Goal: Entertainment & Leisure: Consume media (video, audio)

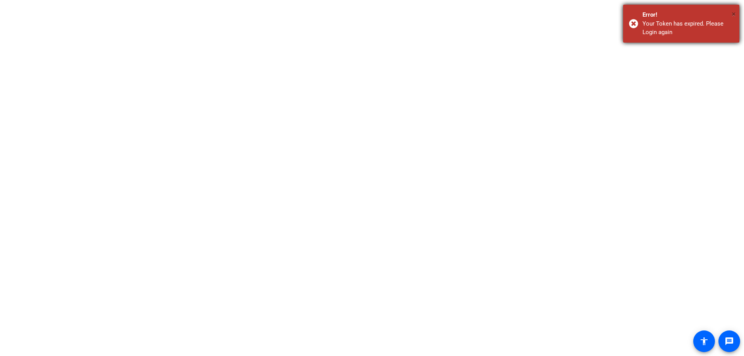
click at [735, 12] on span "×" at bounding box center [734, 13] width 4 height 9
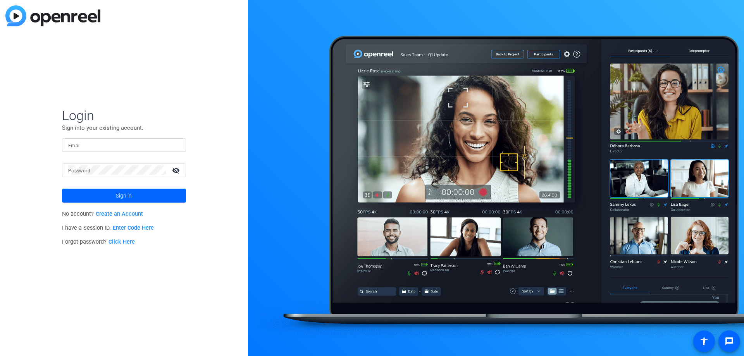
type input "[EMAIL_ADDRESS][DOMAIN_NAME]"
click at [145, 194] on span at bounding box center [124, 195] width 124 height 19
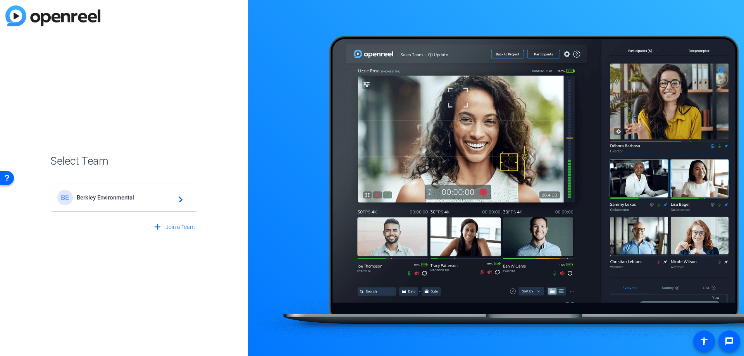
click at [153, 197] on span "Berkley Environmental" at bounding box center [125, 197] width 97 height 7
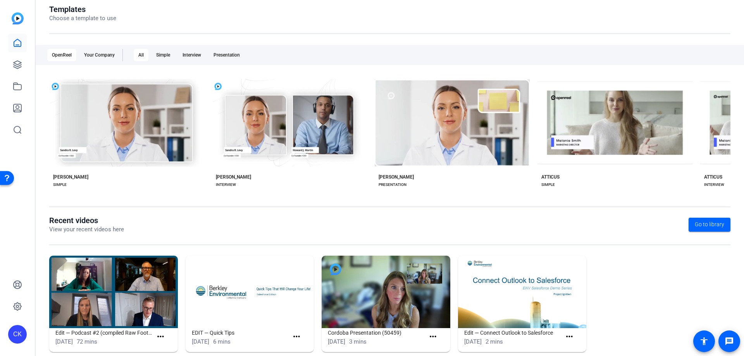
scroll to position [102, 0]
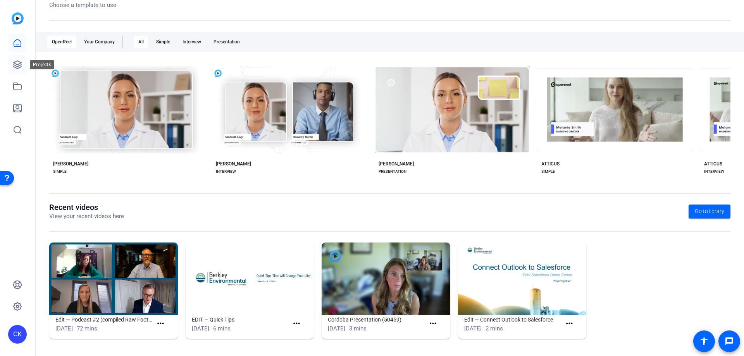
click at [15, 58] on link at bounding box center [17, 64] width 19 height 19
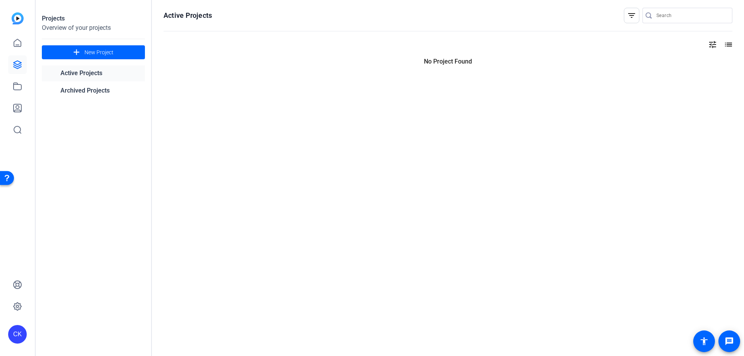
scroll to position [0, 0]
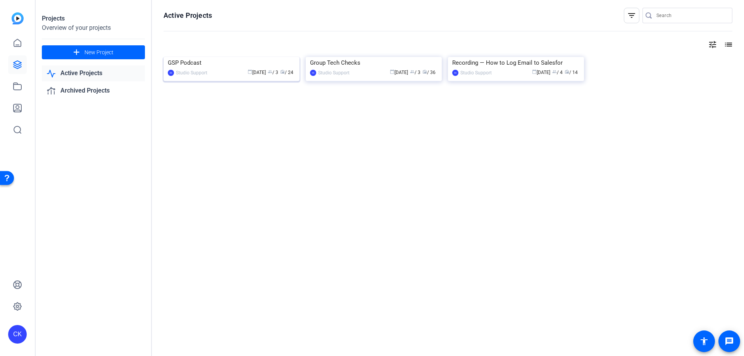
click at [205, 57] on img at bounding box center [232, 57] width 136 height 0
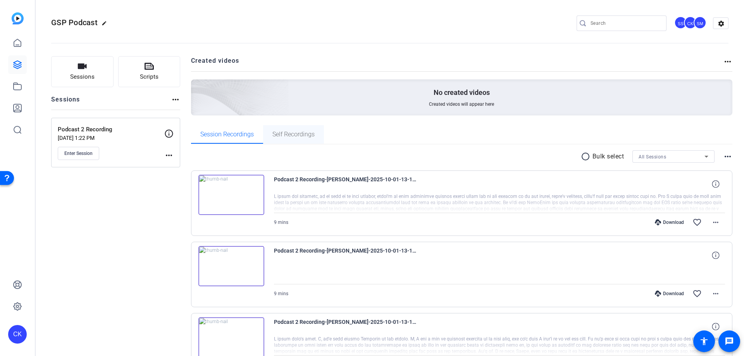
click at [282, 140] on span "Self Recordings" at bounding box center [293, 134] width 42 height 19
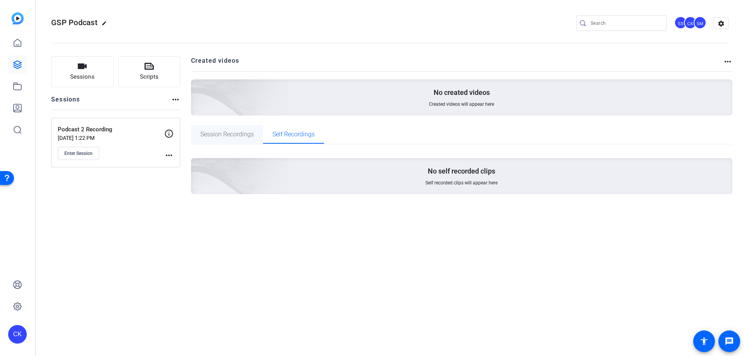
click at [239, 134] on span "Session Recordings" at bounding box center [226, 134] width 53 height 6
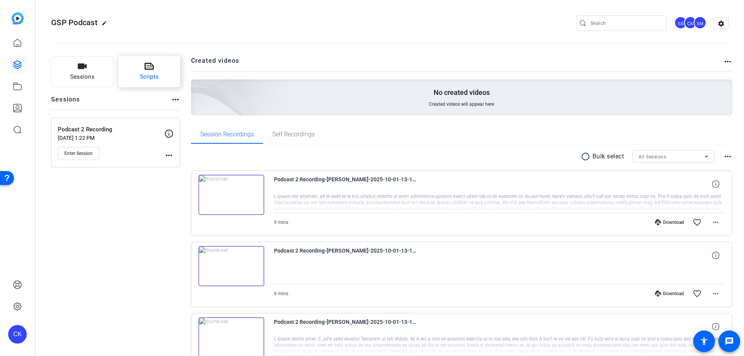
click at [137, 81] on button "Scripts" at bounding box center [149, 71] width 62 height 31
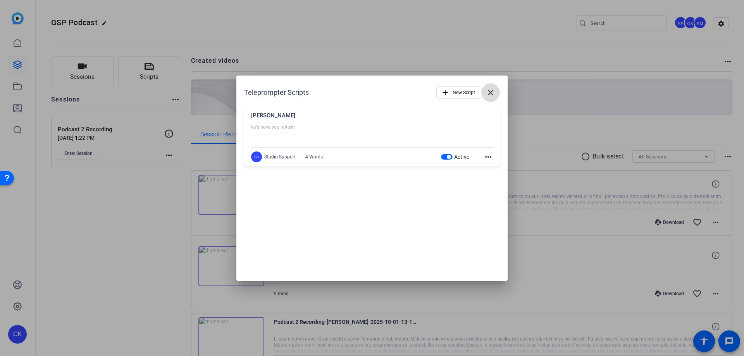
click at [486, 88] on mat-icon "close" at bounding box center [490, 92] width 9 height 9
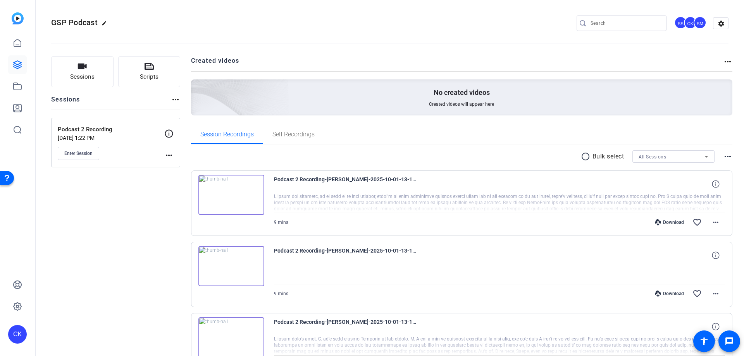
click at [232, 197] on img at bounding box center [231, 195] width 66 height 40
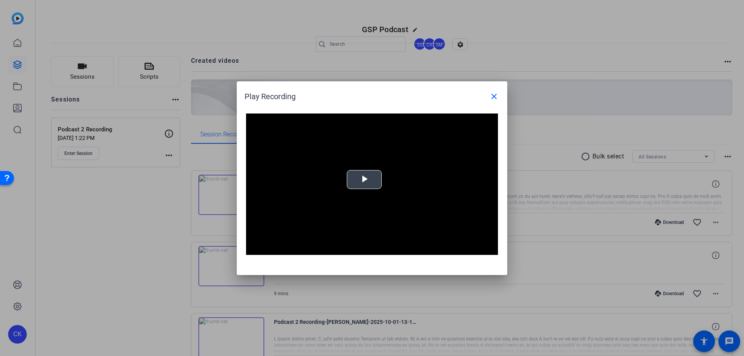
click at [364, 179] on span "Video Player" at bounding box center [364, 179] width 0 height 0
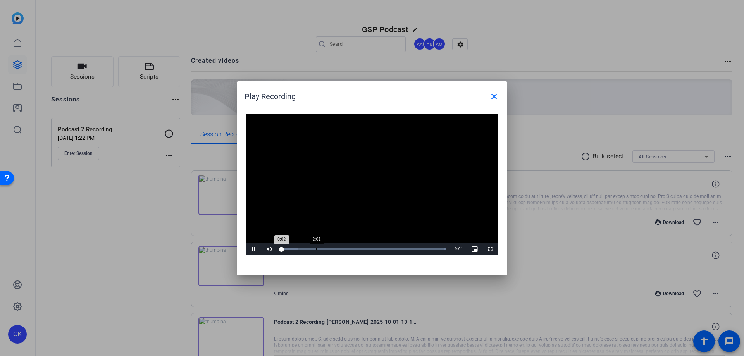
click at [323, 247] on div "Loaded : 100.00% 2:01 0:02" at bounding box center [363, 249] width 172 height 12
click at [496, 101] on span at bounding box center [494, 96] width 19 height 19
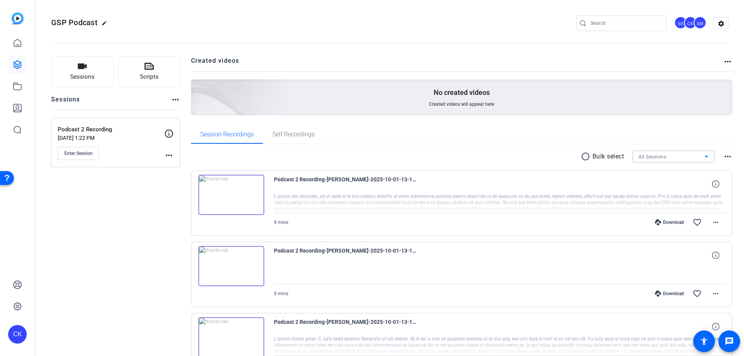
click at [657, 158] on span "All Sessions" at bounding box center [653, 156] width 28 height 5
click at [657, 181] on span "Podcast 2 Recording" at bounding box center [658, 184] width 46 height 9
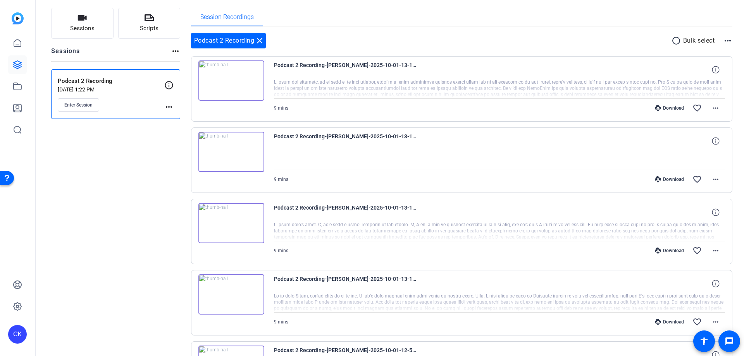
scroll to position [39, 0]
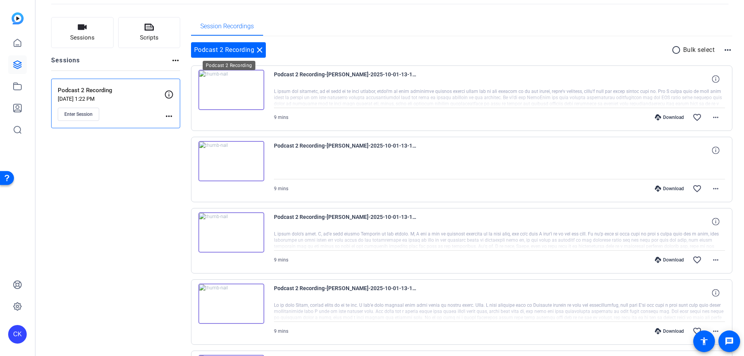
click at [257, 50] on mat-icon "close" at bounding box center [259, 49] width 9 height 9
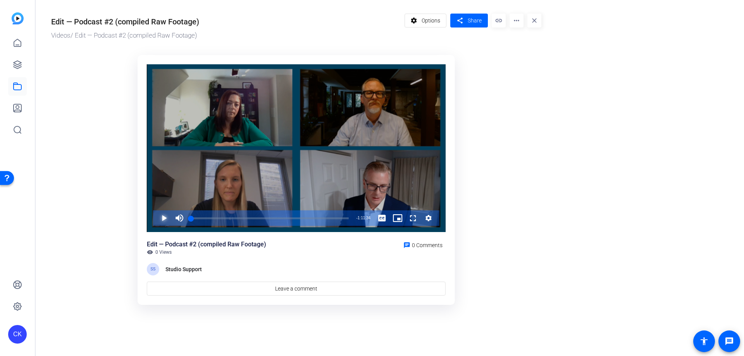
click at [156, 216] on span "Video Player" at bounding box center [156, 218] width 0 height 16
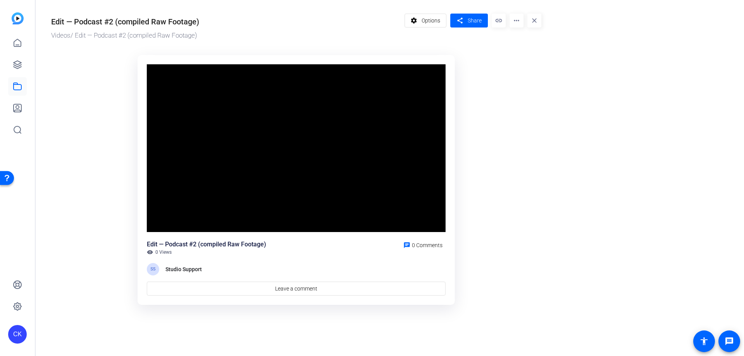
click at [514, 22] on mat-icon "more_horiz" at bounding box center [517, 21] width 14 height 14
click at [178, 158] on div at bounding box center [372, 178] width 744 height 356
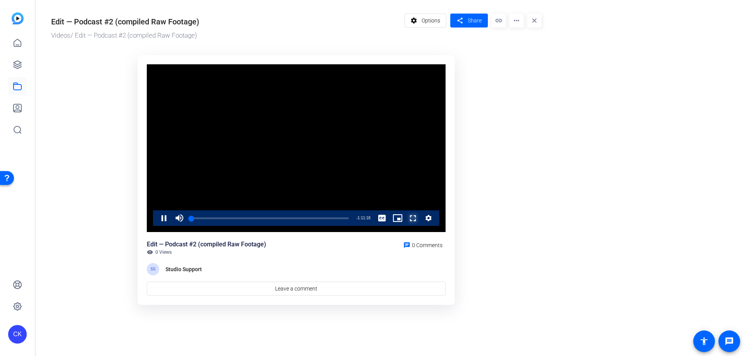
click at [405, 217] on span "Video Player" at bounding box center [405, 218] width 0 height 16
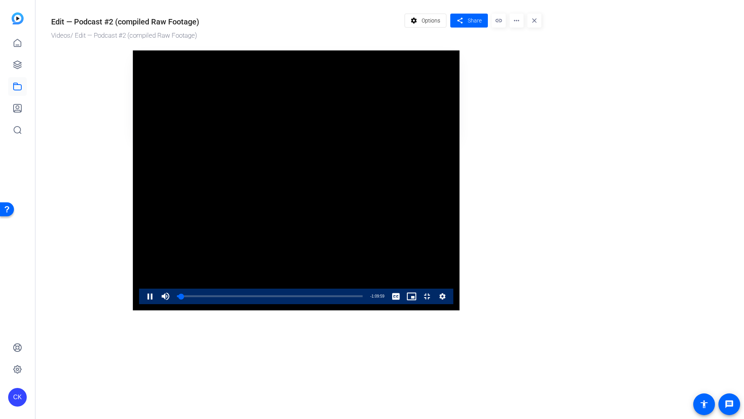
click at [460, 302] on video "Video Player" at bounding box center [296, 180] width 327 height 260
click at [173, 296] on div "2%" at bounding box center [182, 295] width 19 height 1
click at [153, 273] on video "Video Player" at bounding box center [296, 180] width 327 height 260
drag, startPoint x: 59, startPoint y: 403, endPoint x: 1, endPoint y: 403, distance: 57.7
click at [133, 310] on div "Video Player is loading. Play Video Play Unmute 0% Current Time 1:39 / Duration…" at bounding box center [296, 180] width 327 height 260
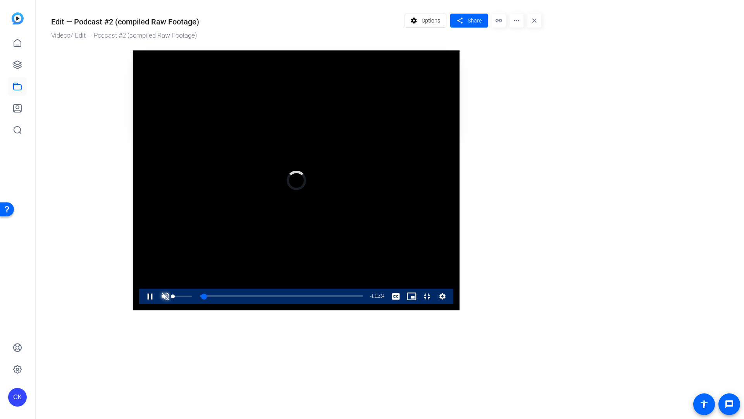
click at [158, 304] on span "Video Player" at bounding box center [166, 296] width 16 height 16
drag, startPoint x: 59, startPoint y: 404, endPoint x: 31, endPoint y: 398, distance: 28.6
click at [139, 304] on div "Play Mute 88% Current Time 1:47 / Duration 1:11:34 Loaded : 0.00% 0:00:00 0:01:…" at bounding box center [296, 296] width 314 height 16
drag, startPoint x: 42, startPoint y: 403, endPoint x: 80, endPoint y: 401, distance: 37.6
click at [139, 304] on div "Pause Mute 100% Current Time 0:00 / Duration 1:11:34 Loaded : 0.00% 0:00:00 0:0…" at bounding box center [296, 296] width 314 height 16
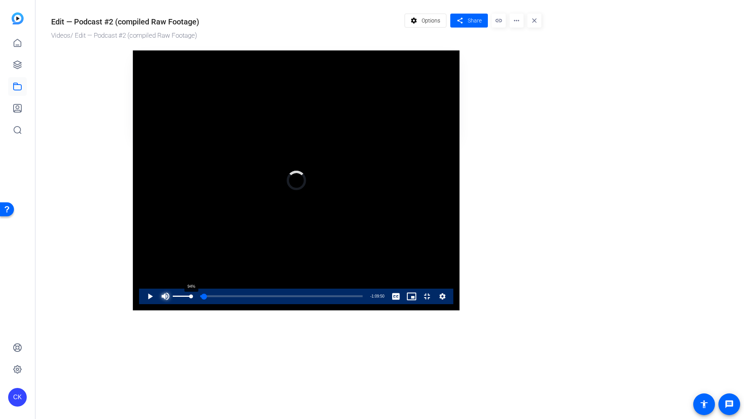
click at [139, 304] on div "Play Mute 94% Current Time 1:44 / Duration 1:11:34 Loaded : 0.00% 0:00:00 0:01:…" at bounding box center [296, 296] width 314 height 16
click at [142, 304] on span "Video Player" at bounding box center [142, 296] width 0 height 16
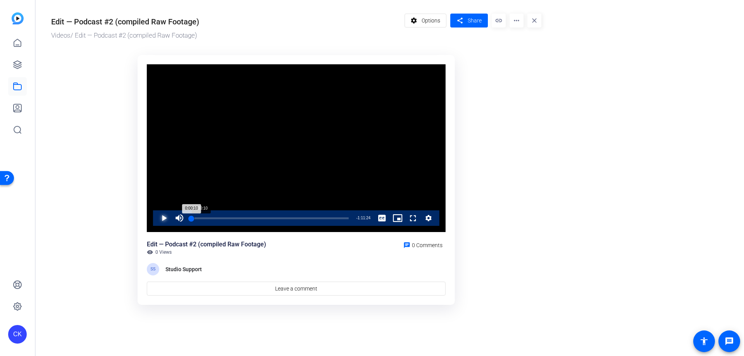
click at [191, 219] on div "0:00:10" at bounding box center [191, 218] width 0 height 2
click at [156, 217] on span "Video Player" at bounding box center [156, 218] width 0 height 16
click at [156, 218] on span "Video Player" at bounding box center [156, 218] width 0 height 16
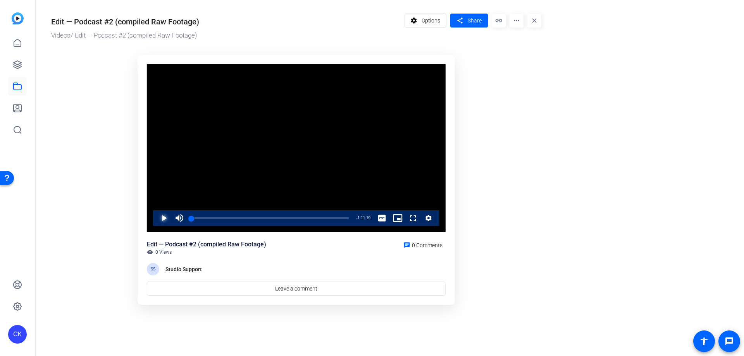
click at [156, 218] on span "Video Player" at bounding box center [156, 218] width 0 height 16
click at [156, 216] on span "Video Player" at bounding box center [156, 218] width 0 height 16
click at [156, 218] on span "Video Player" at bounding box center [156, 218] width 0 height 16
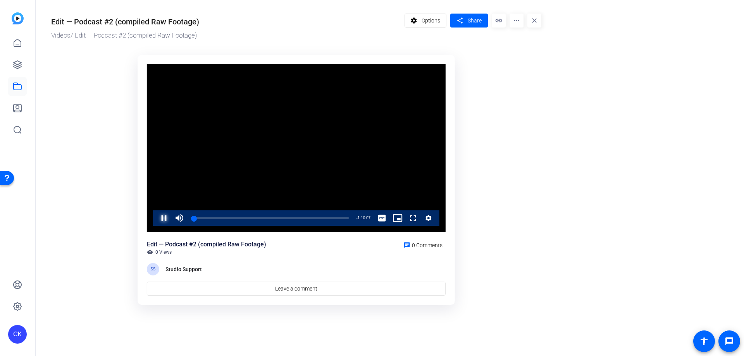
click at [156, 218] on span "Video Player" at bounding box center [156, 218] width 0 height 16
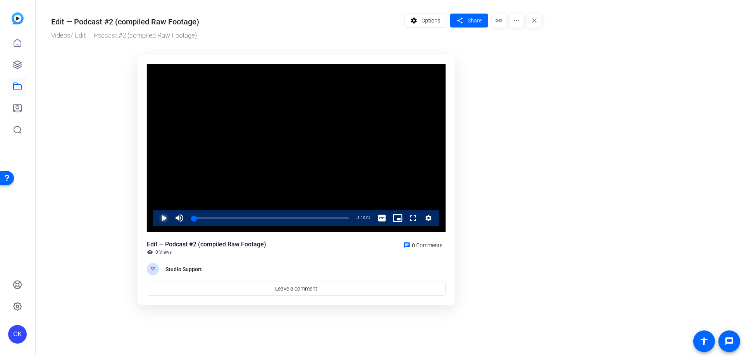
click at [156, 218] on span "Video Player" at bounding box center [156, 218] width 0 height 16
click at [156, 217] on span "Video Player" at bounding box center [156, 218] width 0 height 16
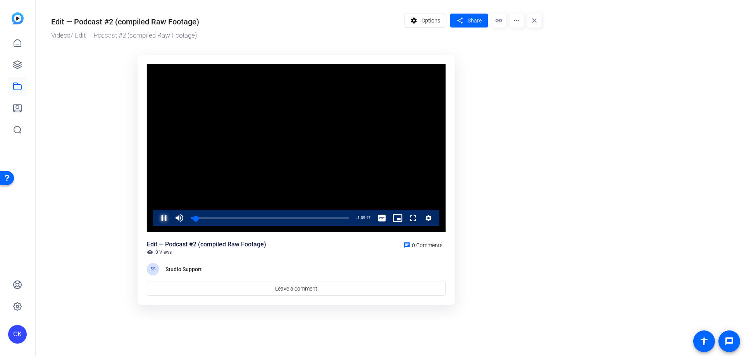
click at [156, 221] on span "Video Player" at bounding box center [156, 218] width 0 height 16
click at [195, 219] on div "0:02:06" at bounding box center [193, 218] width 5 height 2
click at [156, 216] on span "Video Player" at bounding box center [156, 218] width 0 height 16
click at [156, 218] on span "Video Player" at bounding box center [156, 218] width 0 height 16
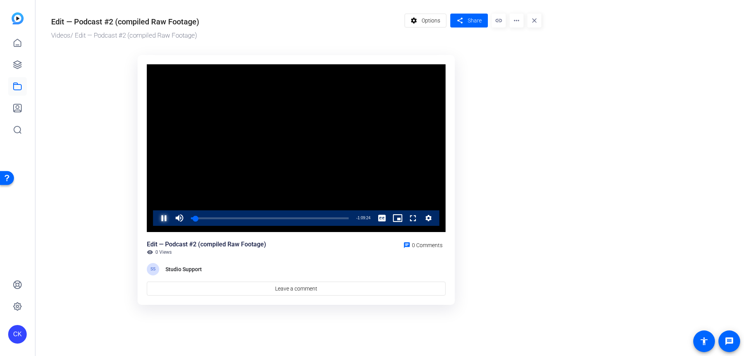
click at [156, 218] on span "Video Player" at bounding box center [156, 218] width 0 height 16
click at [156, 217] on span "Video Player" at bounding box center [156, 218] width 0 height 16
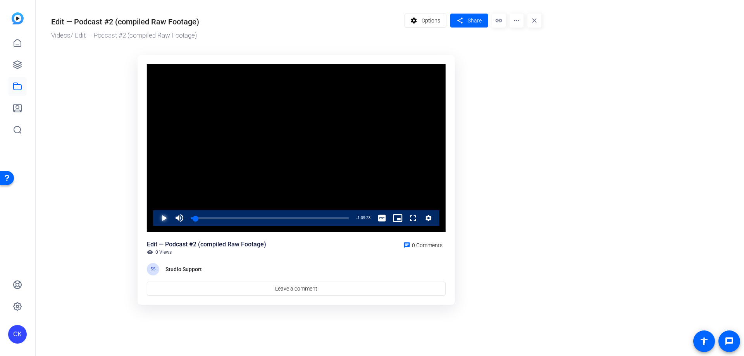
click at [156, 217] on span "Video Player" at bounding box center [156, 218] width 0 height 16
click at [156, 216] on span "Video Player" at bounding box center [156, 218] width 0 height 16
click at [156, 219] on span "Video Player" at bounding box center [156, 218] width 0 height 16
click at [200, 217] on div "0:03:52" at bounding box center [195, 218] width 9 height 2
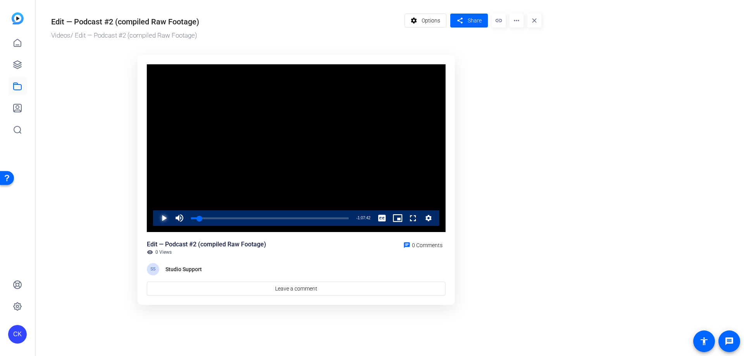
click at [156, 219] on span "Video Player" at bounding box center [156, 218] width 0 height 16
click at [156, 217] on span "Video Player" at bounding box center [156, 218] width 0 height 16
click at [156, 218] on span "Video Player" at bounding box center [156, 218] width 0 height 16
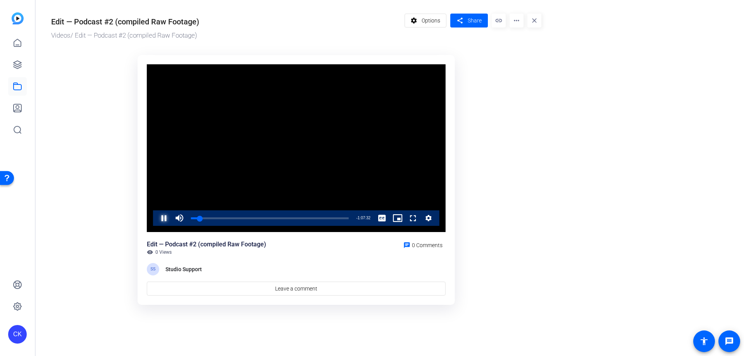
click at [156, 218] on span "Video Player" at bounding box center [156, 218] width 0 height 16
click at [156, 217] on span "Video Player" at bounding box center [156, 218] width 0 height 16
click at [156, 216] on span "Video Player" at bounding box center [156, 218] width 0 height 16
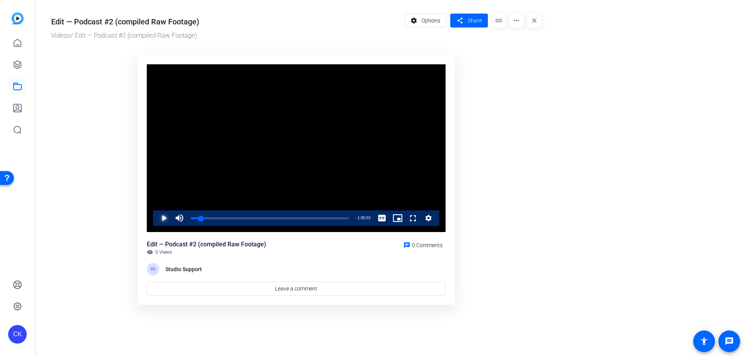
click at [156, 216] on span "Video Player" at bounding box center [156, 218] width 0 height 16
click at [156, 222] on span "Video Player" at bounding box center [156, 218] width 0 height 16
click at [156, 219] on span "Video Player" at bounding box center [156, 218] width 0 height 16
click at [208, 218] on div "0:08:36" at bounding box center [200, 218] width 19 height 2
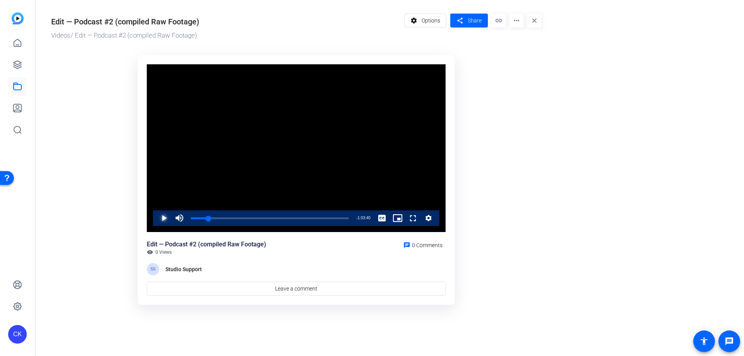
click at [156, 219] on span "Video Player" at bounding box center [156, 218] width 0 height 16
click at [156, 218] on span "Video Player" at bounding box center [156, 218] width 0 height 16
click at [156, 216] on span "Video Player" at bounding box center [156, 218] width 0 height 16
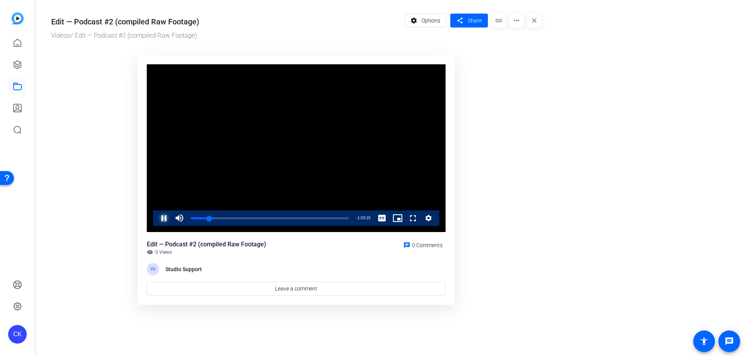
click at [156, 216] on span "Video Player" at bounding box center [156, 218] width 0 height 16
click at [156, 217] on span "Video Player" at bounding box center [156, 218] width 0 height 16
click at [156, 219] on span "Video Player" at bounding box center [156, 218] width 0 height 16
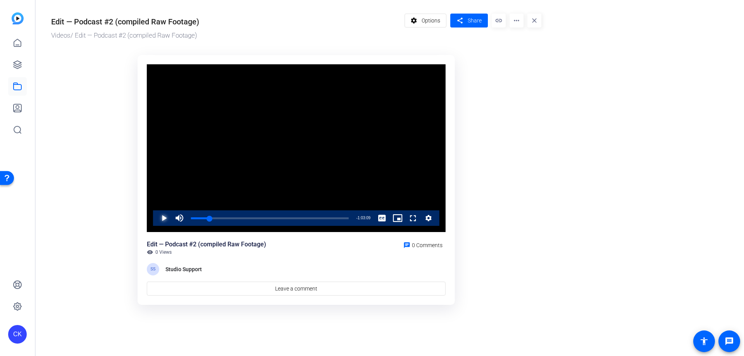
click at [156, 216] on span "Video Player" at bounding box center [156, 218] width 0 height 16
click at [156, 217] on span "Video Player" at bounding box center [156, 218] width 0 height 16
click at [156, 218] on span "Video Player" at bounding box center [156, 218] width 0 height 16
click at [156, 221] on span "Video Player" at bounding box center [156, 218] width 0 height 16
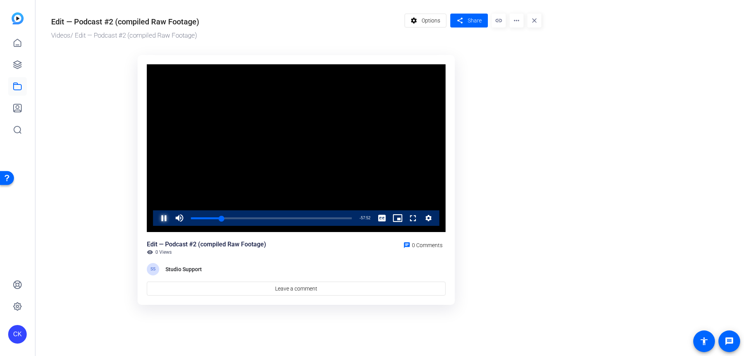
click at [156, 220] on span "Video Player" at bounding box center [156, 218] width 0 height 16
click at [222, 217] on div "0:13:58" at bounding box center [206, 218] width 31 height 2
click at [156, 217] on span "Video Player" at bounding box center [156, 218] width 0 height 16
click at [219, 219] on div "0:12:35" at bounding box center [205, 218] width 28 height 2
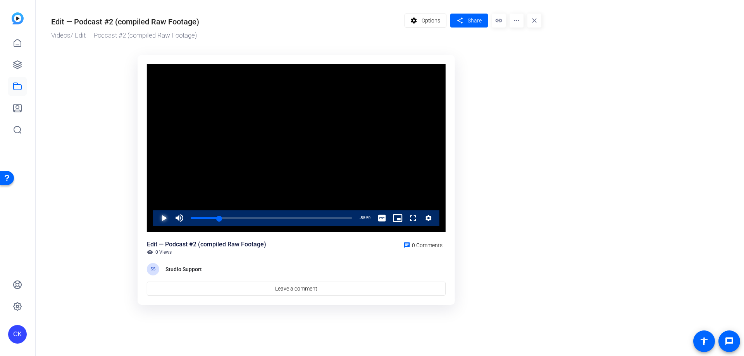
click at [156, 216] on span "Video Player" at bounding box center [156, 218] width 0 height 16
click at [156, 215] on span "Video Player" at bounding box center [156, 218] width 0 height 16
click at [156, 216] on span "Video Player" at bounding box center [156, 218] width 0 height 16
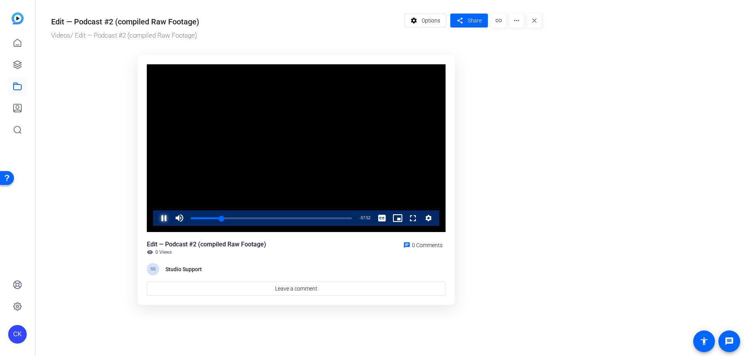
click at [156, 216] on span "Video Player" at bounding box center [156, 218] width 0 height 16
click at [156, 217] on span "Video Player" at bounding box center [156, 218] width 0 height 16
click at [218, 219] on div "Loaded : 21.91% 0:12:04 0:14:41" at bounding box center [271, 218] width 169 height 16
click at [217, 219] on div "0:13:06" at bounding box center [205, 218] width 29 height 2
click at [222, 219] on div "Loaded : 17.25% 0:13:47 0:11:46" at bounding box center [271, 218] width 161 height 2
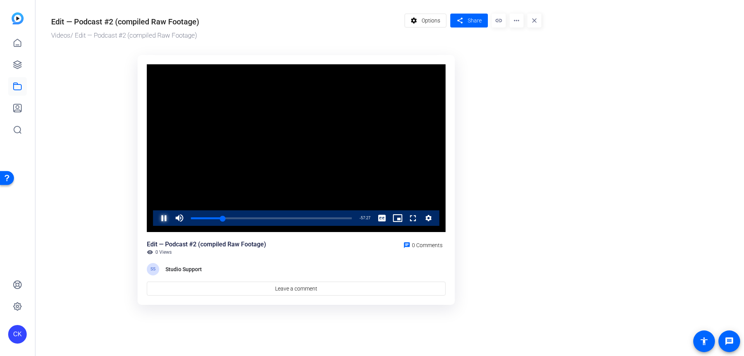
click at [156, 218] on span "Video Player" at bounding box center [156, 218] width 0 height 16
click at [156, 217] on span "Video Player" at bounding box center [156, 218] width 0 height 16
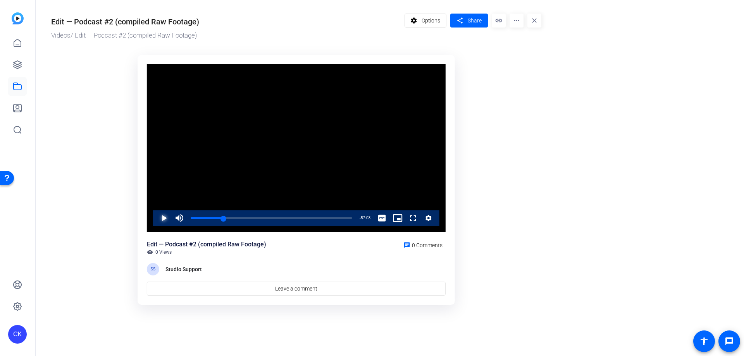
click at [156, 219] on span "Video Player" at bounding box center [156, 218] width 0 height 16
click at [156, 218] on span "Video Player" at bounding box center [156, 218] width 0 height 16
click at [156, 219] on span "Video Player" at bounding box center [156, 218] width 0 height 16
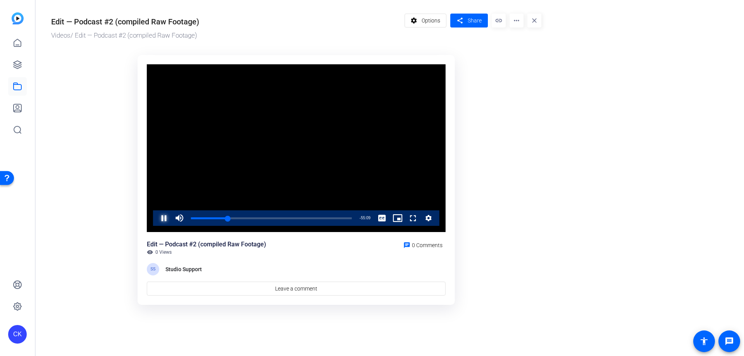
click at [156, 217] on span "Video Player" at bounding box center [156, 218] width 0 height 16
click at [156, 218] on span "Video Player" at bounding box center [156, 218] width 0 height 16
click at [156, 217] on span "Video Player" at bounding box center [156, 218] width 0 height 16
click at [156, 216] on span "Video Player" at bounding box center [156, 218] width 0 height 16
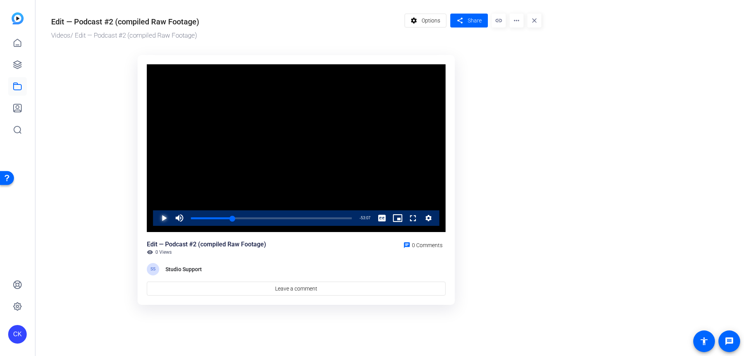
click at [156, 216] on span "Video Player" at bounding box center [156, 218] width 0 height 16
click at [233, 219] on div "0:18:27" at bounding box center [211, 218] width 41 height 2
click at [156, 219] on span "Video Player" at bounding box center [156, 218] width 0 height 16
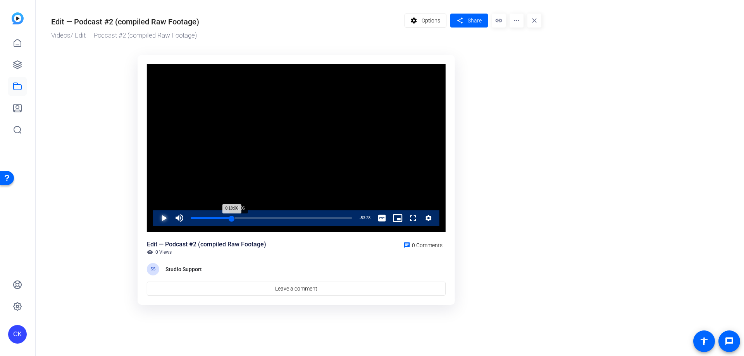
click at [232, 219] on div "0:18:06" at bounding box center [211, 218] width 41 height 2
click at [156, 217] on span "Video Player" at bounding box center [156, 218] width 0 height 16
click at [156, 219] on span "Video Player" at bounding box center [156, 218] width 0 height 16
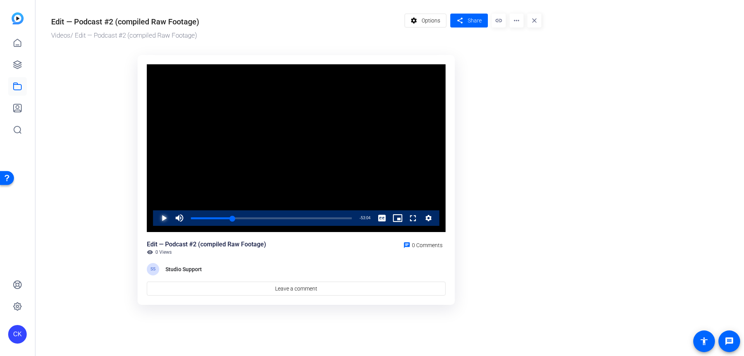
click at [156, 219] on span "Video Player" at bounding box center [156, 218] width 0 height 16
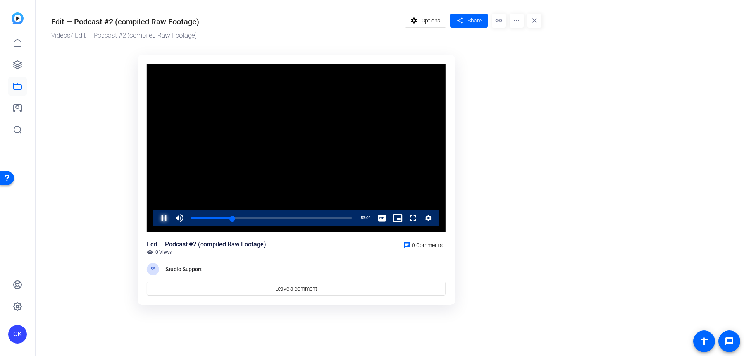
click at [156, 219] on span "Video Player" at bounding box center [156, 218] width 0 height 16
click at [156, 216] on span "Video Player" at bounding box center [156, 218] width 0 height 16
click at [156, 218] on span "Video Player" at bounding box center [156, 218] width 0 height 16
click at [156, 217] on span "Video Player" at bounding box center [156, 218] width 0 height 16
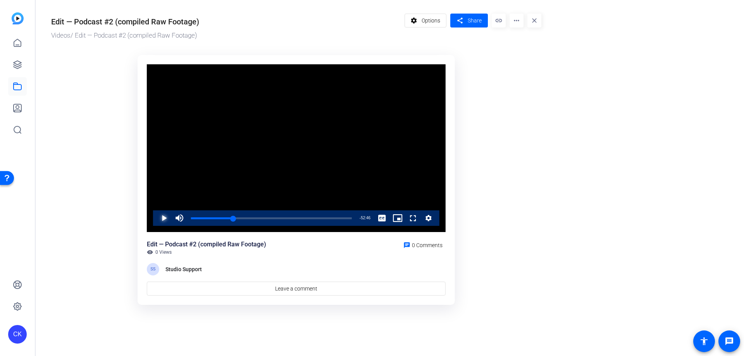
click at [156, 217] on span "Video Player" at bounding box center [156, 218] width 0 height 16
click at [156, 216] on span "Video Player" at bounding box center [156, 218] width 0 height 16
click at [156, 219] on span "Video Player" at bounding box center [156, 218] width 0 height 16
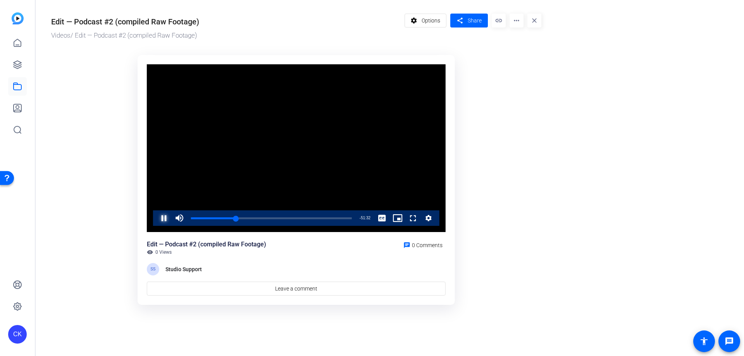
click at [156, 216] on span "Video Player" at bounding box center [156, 218] width 0 height 16
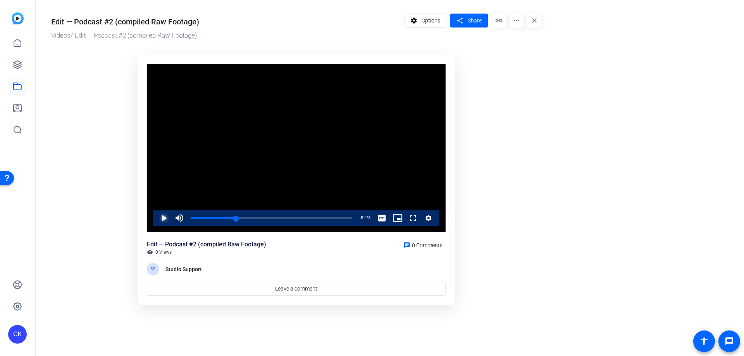
click at [156, 217] on span "Video Player" at bounding box center [156, 218] width 0 height 16
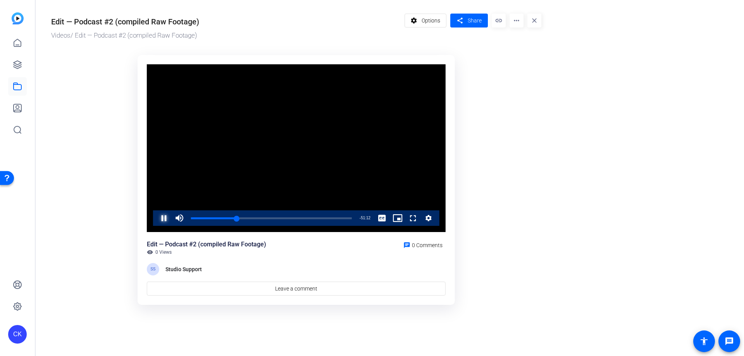
click at [156, 217] on span "Video Player" at bounding box center [156, 218] width 0 height 16
click at [236, 219] on div "0:20:10" at bounding box center [213, 218] width 45 height 2
click at [156, 217] on span "Video Player" at bounding box center [156, 218] width 0 height 16
click at [156, 220] on span "Video Player" at bounding box center [156, 218] width 0 height 16
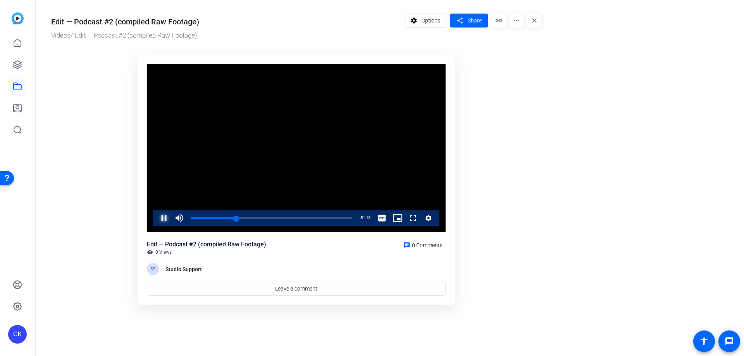
click at [156, 219] on span "Video Player" at bounding box center [156, 218] width 0 height 16
click at [156, 218] on span "Video Player" at bounding box center [156, 218] width 0 height 16
click at [156, 217] on span "Video Player" at bounding box center [156, 218] width 0 height 16
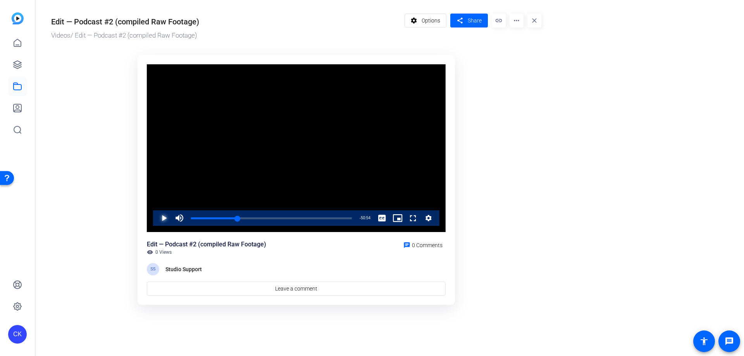
click at [156, 217] on span "Video Player" at bounding box center [156, 218] width 0 height 16
click at [156, 215] on span "Video Player" at bounding box center [156, 218] width 0 height 16
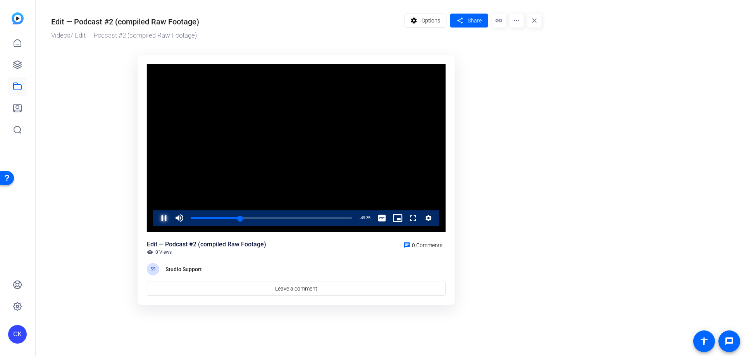
click at [156, 218] on span "Video Player" at bounding box center [156, 218] width 0 height 16
click at [156, 217] on span "Video Player" at bounding box center [156, 218] width 0 height 16
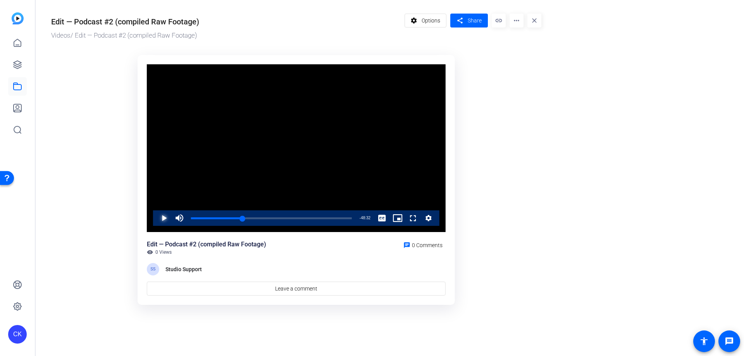
click at [156, 219] on span "Video Player" at bounding box center [156, 218] width 0 height 16
click at [155, 215] on div "Pause Mute 0% Current Time 23:58 / Duration 1:11:34 Loaded : 34.95% 0:13:27 0:2…" at bounding box center [296, 218] width 286 height 16
click at [156, 217] on span "Video Player" at bounding box center [156, 218] width 0 height 16
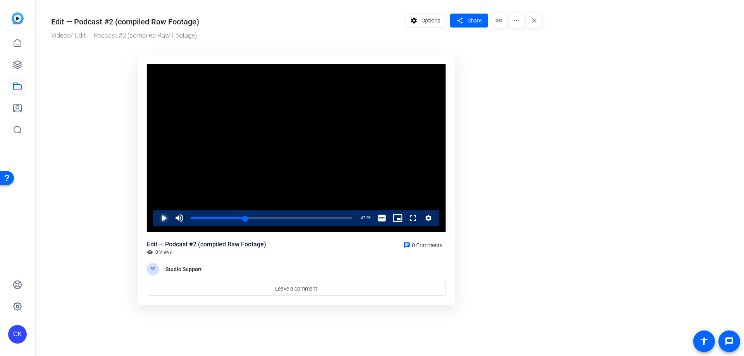
click at [156, 216] on span "Video Player" at bounding box center [156, 218] width 0 height 16
click at [156, 217] on span "Video Player" at bounding box center [156, 218] width 0 height 16
click at [156, 215] on span "Video Player" at bounding box center [156, 218] width 0 height 16
click at [245, 217] on div "0:23:58" at bounding box center [218, 218] width 54 height 2
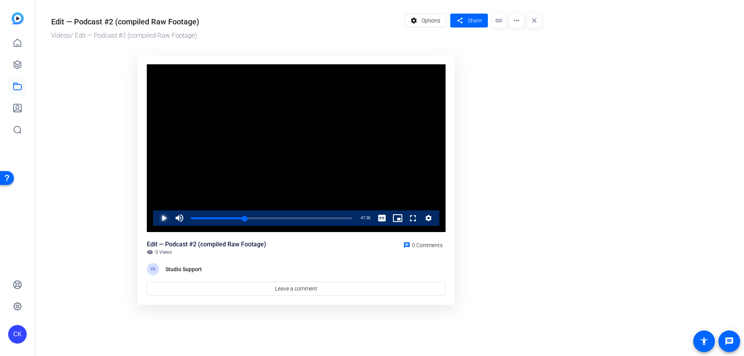
click at [156, 219] on span "Video Player" at bounding box center [156, 218] width 0 height 16
drag, startPoint x: 162, startPoint y: 218, endPoint x: 162, endPoint y: 203, distance: 15.5
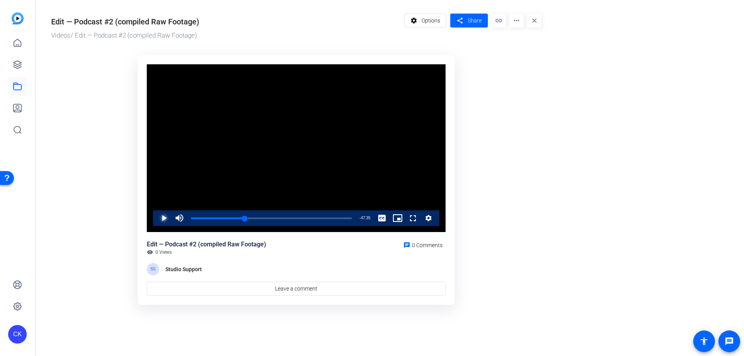
click at [156, 218] on span "Video Player" at bounding box center [156, 218] width 0 height 16
click at [156, 214] on span "Video Player" at bounding box center [156, 218] width 0 height 16
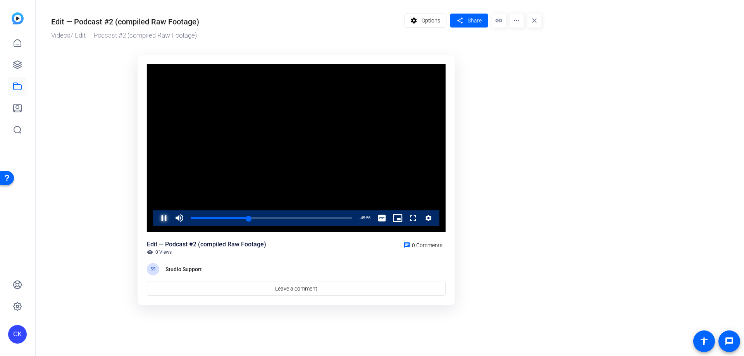
click at [156, 218] on span "Video Player" at bounding box center [156, 218] width 0 height 16
click at [156, 216] on span "Video Player" at bounding box center [156, 218] width 0 height 16
click at [156, 217] on span "Video Player" at bounding box center [156, 218] width 0 height 16
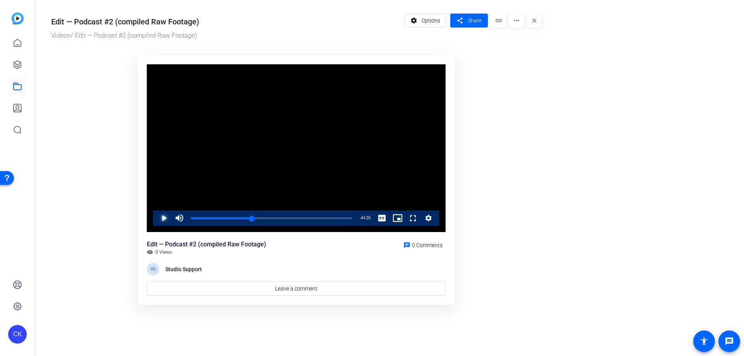
click at [156, 218] on span "Video Player" at bounding box center [156, 218] width 0 height 16
click at [156, 217] on span "Video Player" at bounding box center [156, 218] width 0 height 16
click at [156, 215] on span "Video Player" at bounding box center [156, 218] width 0 height 16
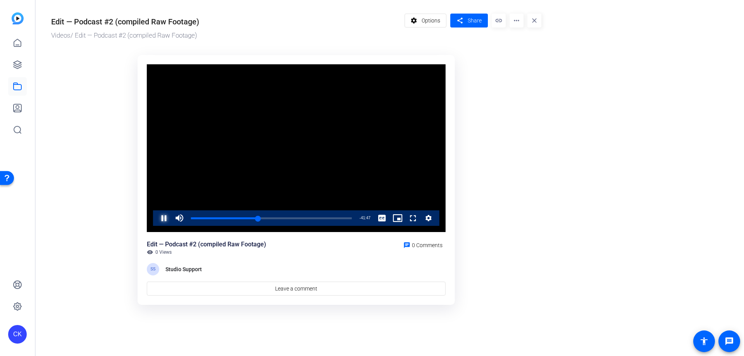
click at [156, 216] on span "Video Player" at bounding box center [156, 218] width 0 height 16
click at [156, 217] on span "Video Player" at bounding box center [156, 218] width 0 height 16
click at [259, 217] on div "0:30:10" at bounding box center [225, 218] width 68 height 2
click at [156, 217] on span "Video Player" at bounding box center [156, 218] width 0 height 16
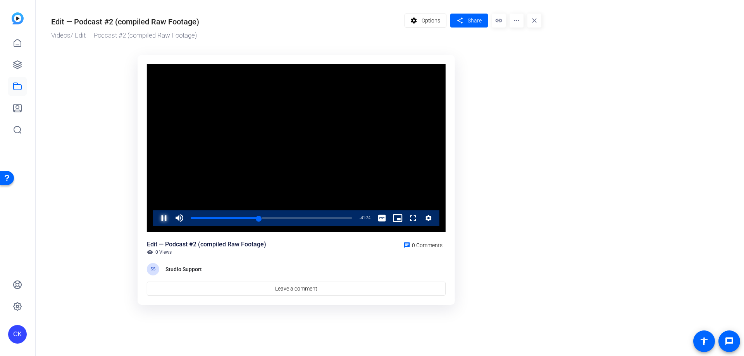
click at [156, 217] on span "Video Player" at bounding box center [156, 218] width 0 height 16
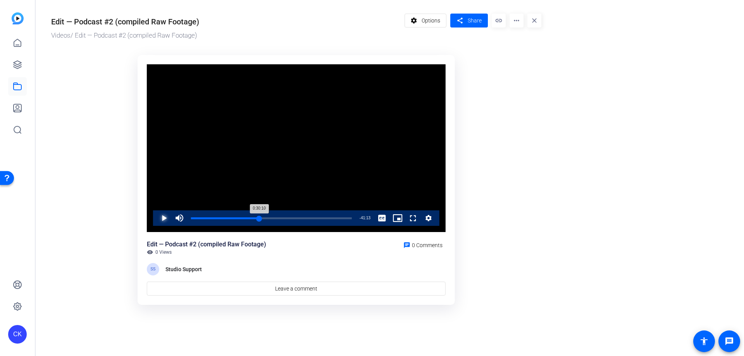
click at [259, 219] on div "0:30:10" at bounding box center [225, 218] width 68 height 2
click at [156, 217] on span "Video Player" at bounding box center [156, 218] width 0 height 16
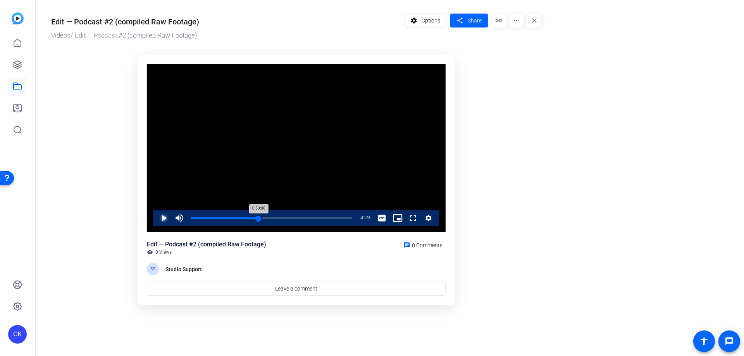
click at [259, 218] on div "0:30:06" at bounding box center [225, 218] width 68 height 2
click at [156, 215] on span "Video Player" at bounding box center [156, 218] width 0 height 16
click at [156, 218] on span "Video Player" at bounding box center [156, 218] width 0 height 16
click at [156, 215] on span "Video Player" at bounding box center [156, 218] width 0 height 16
click at [156, 217] on span "Video Player" at bounding box center [156, 218] width 0 height 16
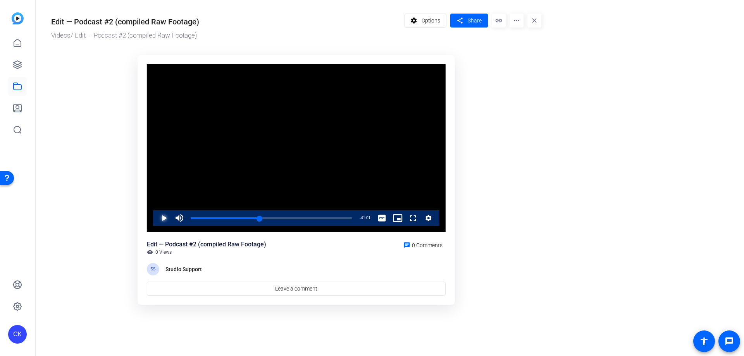
click at [156, 215] on span "Video Player" at bounding box center [156, 218] width 0 height 16
click at [156, 216] on span "Video Player" at bounding box center [156, 218] width 0 height 16
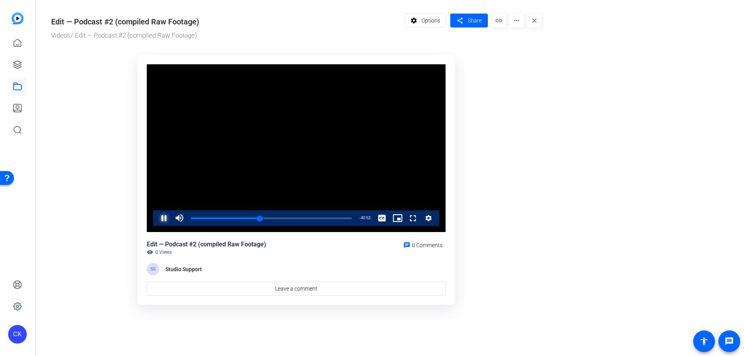
click at [156, 216] on span "Video Player" at bounding box center [156, 218] width 0 height 16
click at [260, 217] on div "0:30:52" at bounding box center [225, 218] width 69 height 2
click at [156, 215] on span "Video Player" at bounding box center [156, 218] width 0 height 16
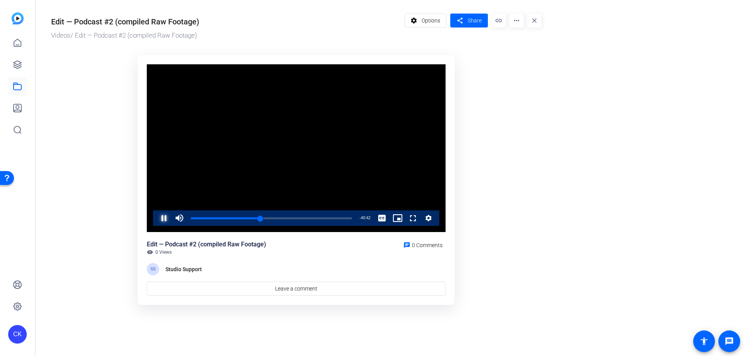
click at [156, 215] on span "Video Player" at bounding box center [156, 218] width 0 height 16
click at [156, 217] on span "Video Player" at bounding box center [156, 218] width 0 height 16
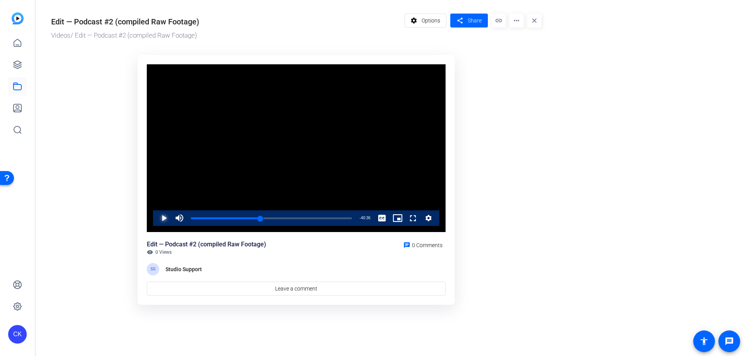
click at [156, 217] on span "Video Player" at bounding box center [156, 218] width 0 height 16
click at [156, 216] on span "Video Player" at bounding box center [156, 218] width 0 height 16
click at [156, 220] on span "Video Player" at bounding box center [156, 218] width 0 height 16
click at [156, 217] on span "Video Player" at bounding box center [156, 218] width 0 height 16
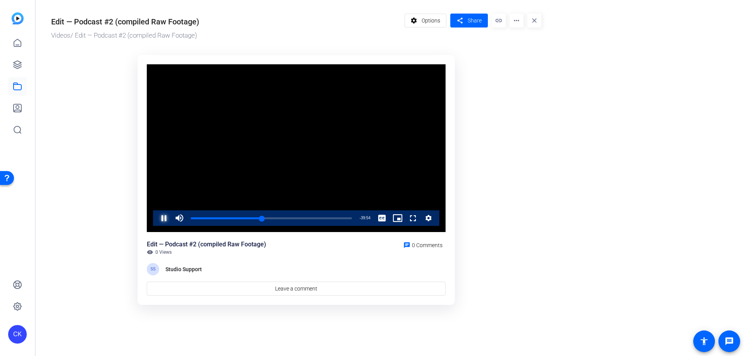
click at [156, 219] on span "Video Player" at bounding box center [156, 218] width 0 height 16
click at [156, 218] on span "Video Player" at bounding box center [156, 218] width 0 height 16
click at [156, 216] on span "Video Player" at bounding box center [156, 218] width 0 height 16
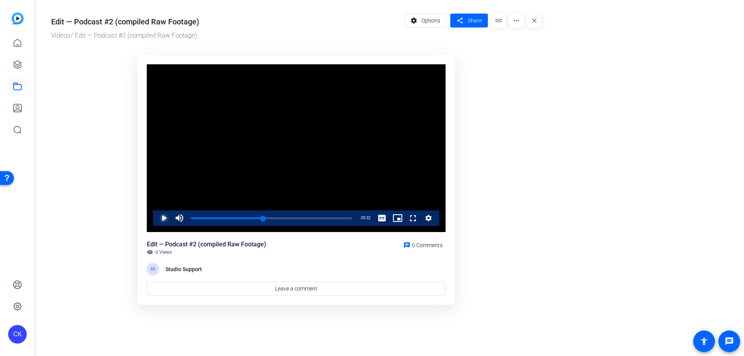
click at [156, 217] on span "Video Player" at bounding box center [156, 218] width 0 height 16
click at [263, 219] on div "0:31:54" at bounding box center [227, 218] width 72 height 2
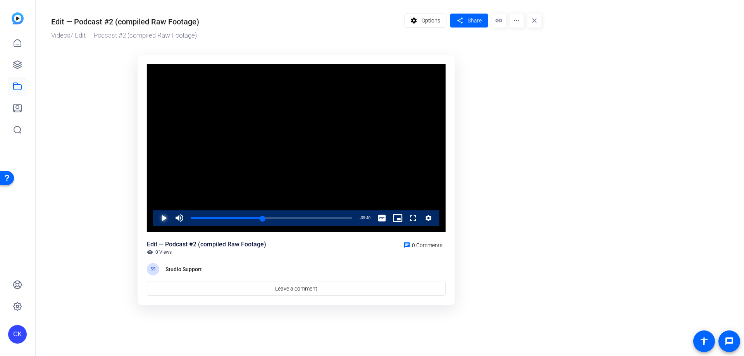
click at [156, 220] on span "Video Player" at bounding box center [156, 218] width 0 height 16
click at [156, 218] on span "Video Player" at bounding box center [156, 218] width 0 height 16
click at [156, 217] on span "Video Player" at bounding box center [156, 218] width 0 height 16
click at [156, 218] on span "Video Player" at bounding box center [156, 218] width 0 height 16
click at [156, 216] on span "Video Player" at bounding box center [156, 218] width 0 height 16
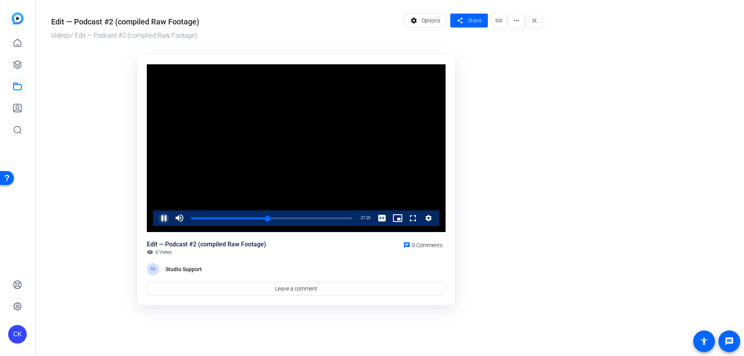
click at [156, 215] on span "Video Player" at bounding box center [156, 218] width 0 height 16
click at [156, 220] on span "Video Player" at bounding box center [156, 218] width 0 height 16
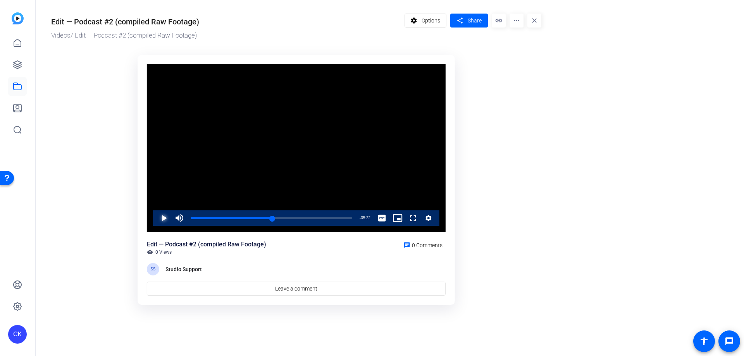
click at [156, 218] on span "Video Player" at bounding box center [156, 218] width 0 height 16
click at [156, 219] on span "Video Player" at bounding box center [156, 218] width 0 height 16
click at [274, 218] on div "0:36:43" at bounding box center [232, 218] width 83 height 2
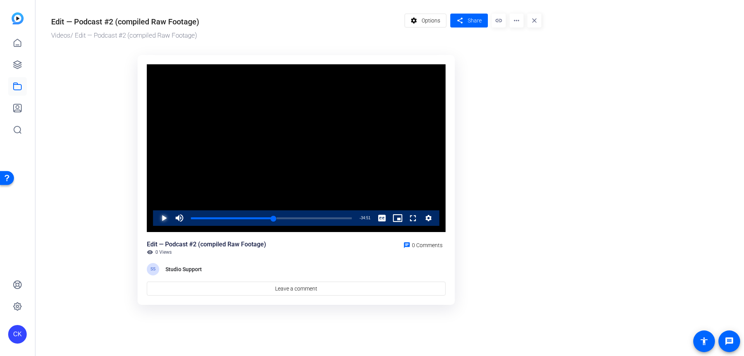
click at [156, 219] on span "Video Player" at bounding box center [156, 218] width 0 height 16
click at [156, 217] on span "Video Player" at bounding box center [156, 218] width 0 height 16
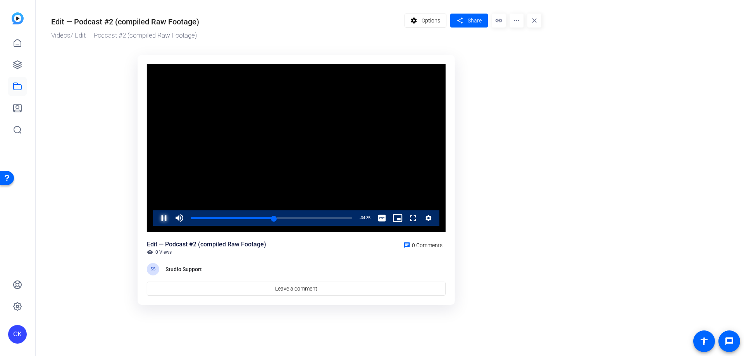
click at [156, 217] on span "Video Player" at bounding box center [156, 218] width 0 height 16
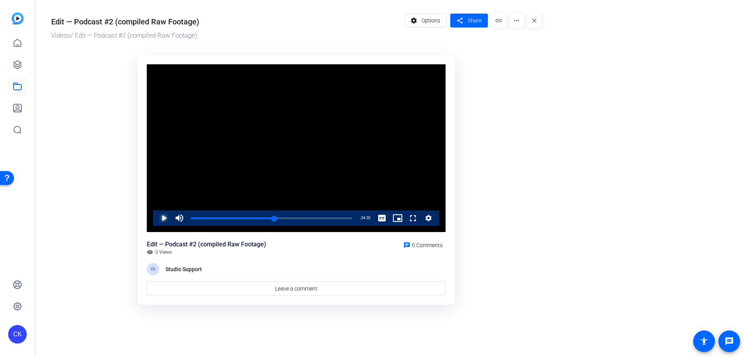
click at [156, 217] on span "Video Player" at bounding box center [156, 218] width 0 height 16
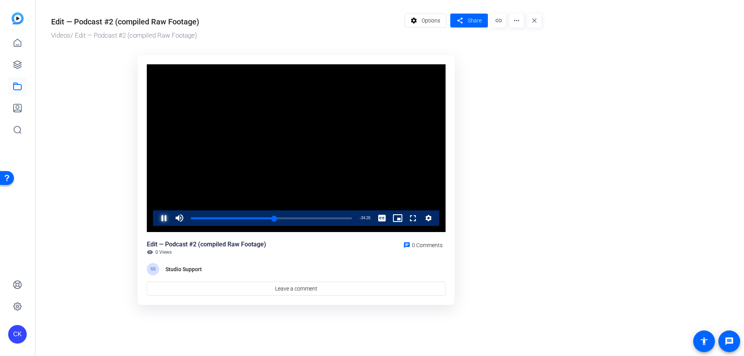
click at [156, 217] on span "Video Player" at bounding box center [156, 218] width 0 height 16
click at [156, 218] on span "Video Player" at bounding box center [156, 218] width 0 height 16
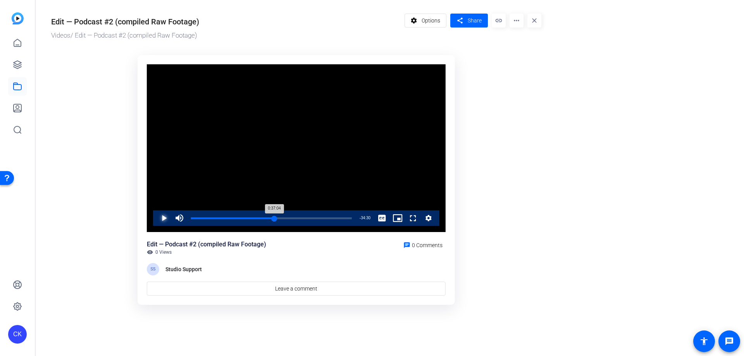
click at [274, 218] on div "0:37:04" at bounding box center [232, 218] width 83 height 2
click at [156, 220] on span "Video Player" at bounding box center [156, 218] width 0 height 16
click at [156, 219] on span "Video Player" at bounding box center [156, 218] width 0 height 16
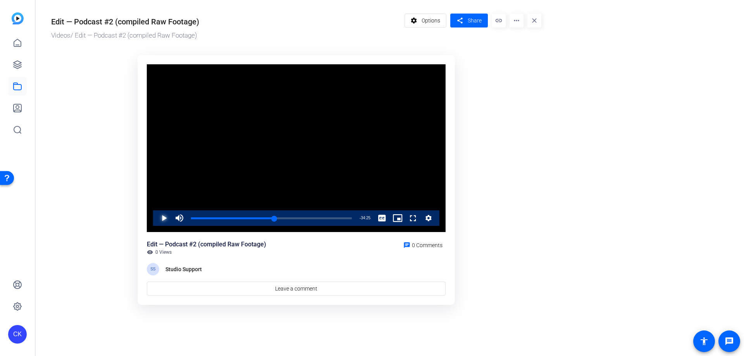
click at [156, 220] on span "Video Player" at bounding box center [156, 218] width 0 height 16
click at [156, 215] on span "Video Player" at bounding box center [156, 218] width 0 height 16
click at [156, 218] on span "Video Player" at bounding box center [156, 218] width 0 height 16
click at [156, 219] on span "Video Player" at bounding box center [156, 218] width 0 height 16
click at [156, 217] on span "Video Player" at bounding box center [156, 218] width 0 height 16
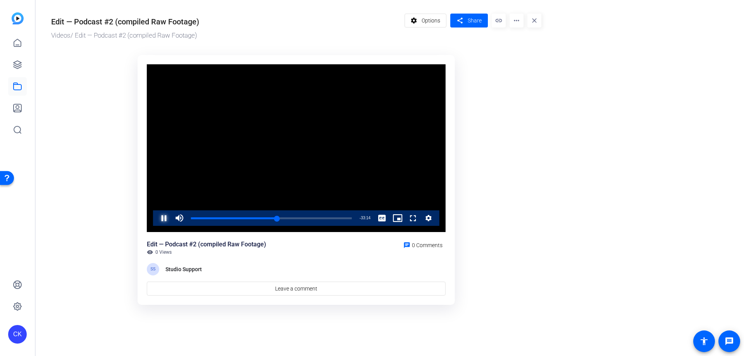
click at [156, 217] on span "Video Player" at bounding box center [156, 218] width 0 height 16
click at [156, 215] on span "Video Player" at bounding box center [156, 218] width 0 height 16
click at [156, 219] on span "Video Player" at bounding box center [156, 218] width 0 height 16
click at [156, 216] on span "Video Player" at bounding box center [156, 218] width 0 height 16
click at [156, 215] on span "Video Player" at bounding box center [156, 218] width 0 height 16
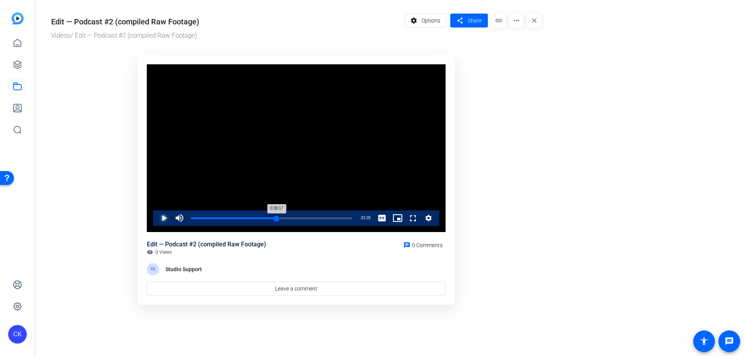
click at [277, 219] on div "0:38:17" at bounding box center [234, 218] width 86 height 2
click at [156, 217] on span "Video Player" at bounding box center [156, 218] width 0 height 16
click at [156, 218] on span "Video Player" at bounding box center [156, 218] width 0 height 16
click at [156, 217] on span "Video Player" at bounding box center [156, 218] width 0 height 16
click at [156, 215] on span "Video Player" at bounding box center [156, 218] width 0 height 16
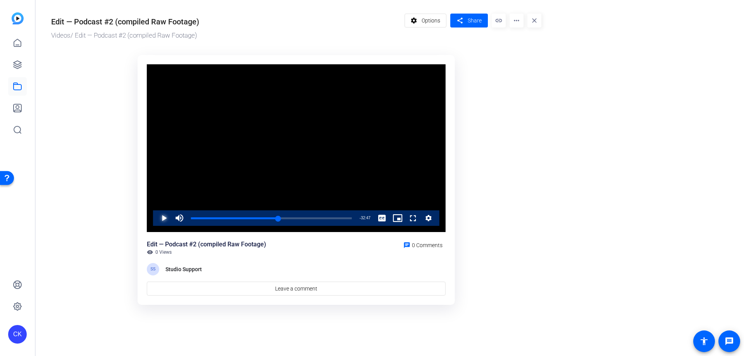
click at [156, 217] on span "Video Player" at bounding box center [156, 218] width 0 height 16
drag, startPoint x: 164, startPoint y: 216, endPoint x: 140, endPoint y: 227, distance: 26.2
click at [156, 216] on span "Video Player" at bounding box center [156, 218] width 0 height 16
click at [156, 217] on span "Video Player" at bounding box center [156, 218] width 0 height 16
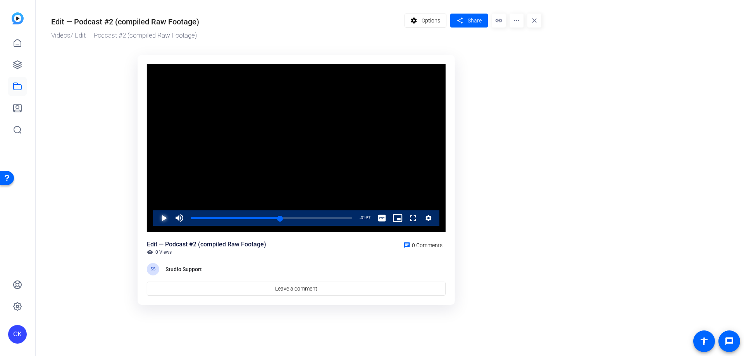
click at [156, 215] on span "Video Player" at bounding box center [156, 218] width 0 height 16
click at [156, 216] on span "Video Player" at bounding box center [156, 218] width 0 height 16
click at [156, 218] on span "Video Player" at bounding box center [156, 218] width 0 height 16
click at [156, 216] on span "Video Player" at bounding box center [156, 218] width 0 height 16
click at [156, 219] on span "Video Player" at bounding box center [156, 218] width 0 height 16
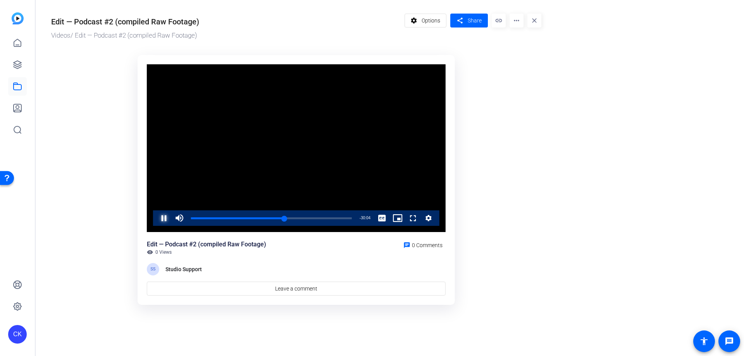
click at [156, 219] on span "Video Player" at bounding box center [156, 218] width 0 height 16
drag, startPoint x: 164, startPoint y: 217, endPoint x: 138, endPoint y: 221, distance: 25.5
click at [156, 217] on span "Video Player" at bounding box center [156, 218] width 0 height 16
click at [156, 216] on span "Video Player" at bounding box center [156, 218] width 0 height 16
click at [156, 221] on span "Video Player" at bounding box center [156, 218] width 0 height 16
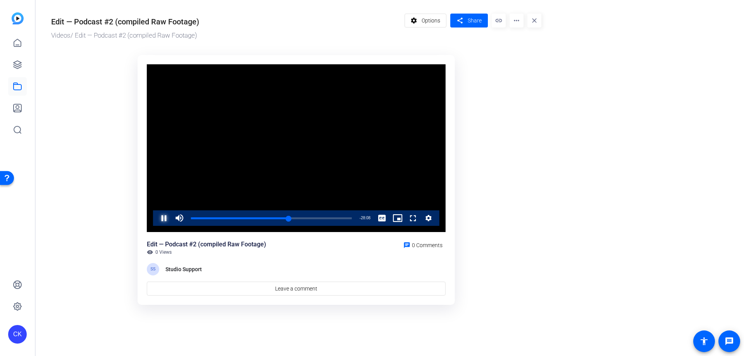
click at [156, 216] on span "Video Player" at bounding box center [156, 218] width 0 height 16
click at [156, 219] on span "Video Player" at bounding box center [156, 218] width 0 height 16
click at [156, 217] on span "Video Player" at bounding box center [156, 218] width 0 height 16
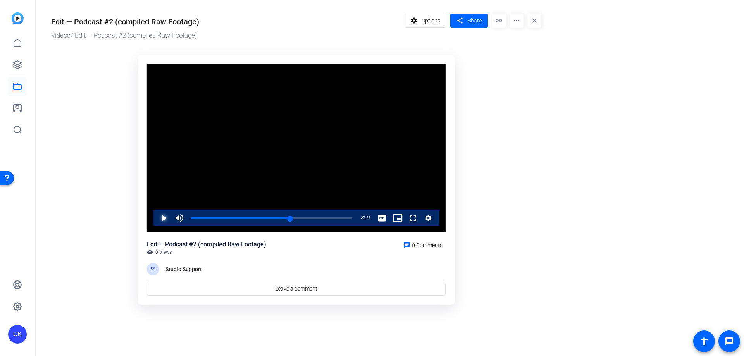
click at [156, 218] on span "Video Player" at bounding box center [156, 218] width 0 height 16
click at [156, 221] on span "Video Player" at bounding box center [156, 218] width 0 height 16
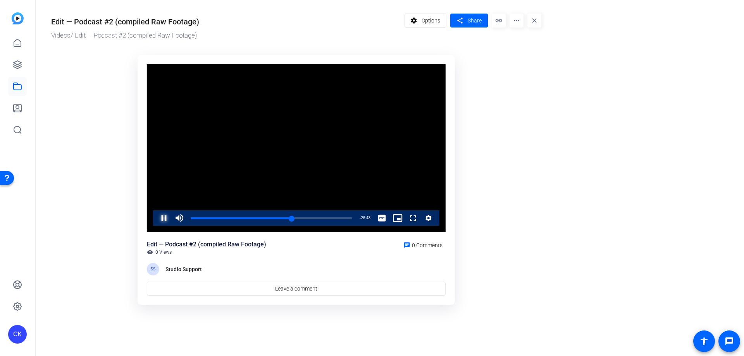
click at [156, 221] on span "Video Player" at bounding box center [156, 218] width 0 height 16
click at [156, 217] on span "Video Player" at bounding box center [156, 218] width 0 height 16
click at [156, 214] on span "Video Player" at bounding box center [156, 218] width 0 height 16
click at [172, 214] on span "Video Player" at bounding box center [180, 218] width 16 height 16
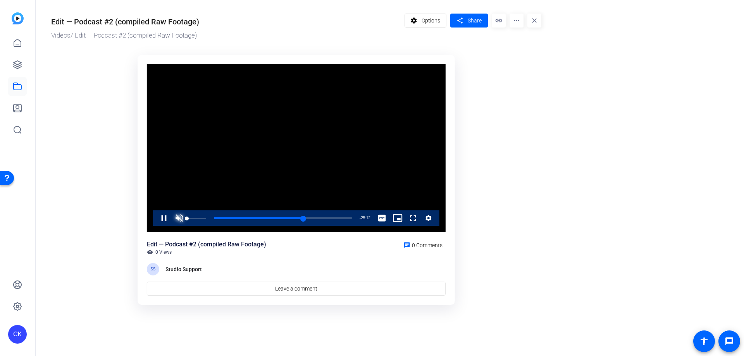
click at [183, 219] on span "Video Player" at bounding box center [180, 218] width 16 height 16
click at [156, 216] on span "Video Player" at bounding box center [156, 218] width 0 height 16
click at [156, 219] on span "Video Player" at bounding box center [156, 218] width 0 height 16
click at [156, 217] on span "Video Player" at bounding box center [156, 218] width 0 height 16
click at [156, 219] on span "Video Player" at bounding box center [156, 218] width 0 height 16
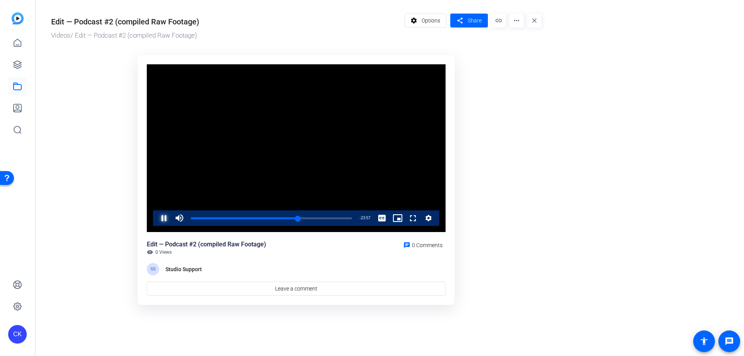
click at [156, 219] on span "Video Player" at bounding box center [156, 218] width 0 height 16
click at [156, 221] on span "Video Player" at bounding box center [156, 218] width 0 height 16
click at [156, 219] on span "Video Player" at bounding box center [156, 218] width 0 height 16
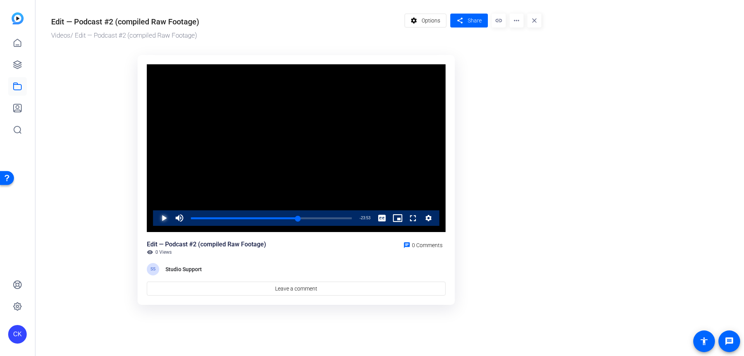
click at [156, 221] on span "Video Player" at bounding box center [156, 218] width 0 height 16
click at [156, 217] on span "Video Player" at bounding box center [156, 218] width 0 height 16
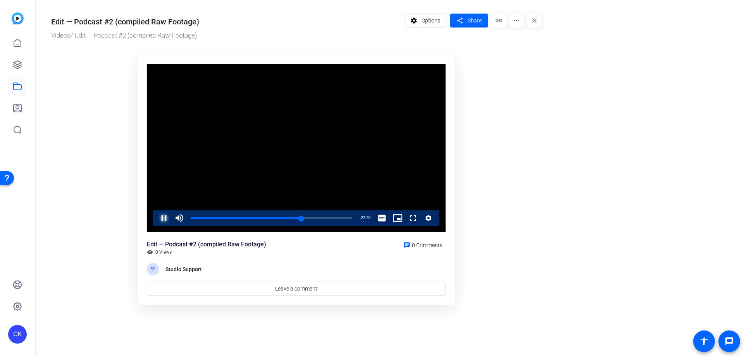
click at [156, 217] on span "Video Player" at bounding box center [156, 218] width 0 height 16
click at [301, 217] on div "0:48:48" at bounding box center [246, 218] width 110 height 2
click at [156, 218] on span "Video Player" at bounding box center [156, 218] width 0 height 16
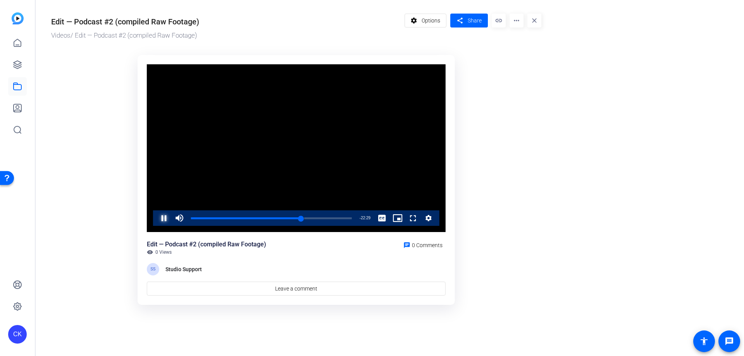
click at [156, 220] on span "Video Player" at bounding box center [156, 218] width 0 height 16
click at [156, 215] on span "Video Player" at bounding box center [156, 218] width 0 height 16
click at [156, 218] on span "Video Player" at bounding box center [156, 218] width 0 height 16
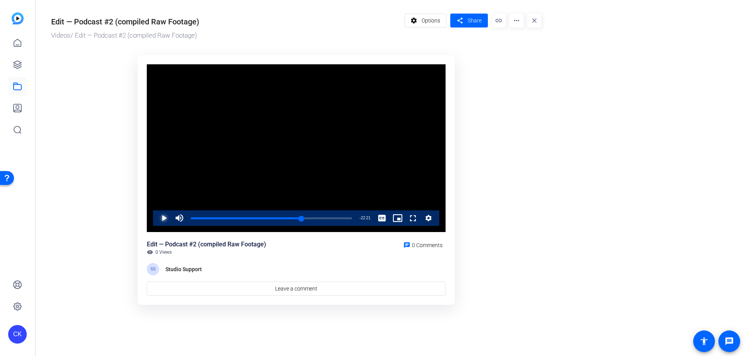
click at [156, 216] on span "Video Player" at bounding box center [156, 218] width 0 height 16
click at [156, 217] on span "Video Player" at bounding box center [156, 218] width 0 height 16
click at [156, 220] on span "Video Player" at bounding box center [156, 218] width 0 height 16
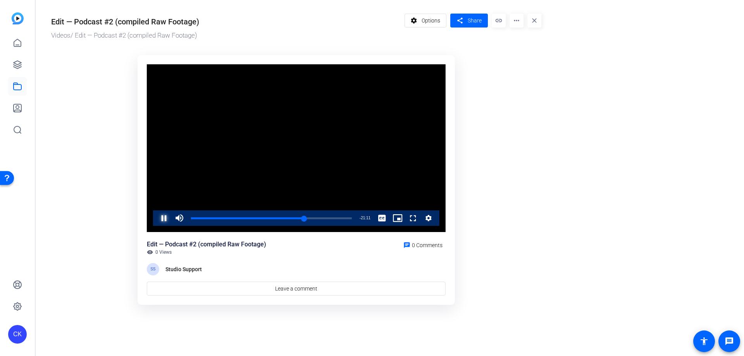
click at [156, 220] on span "Video Player" at bounding box center [156, 218] width 0 height 16
click at [156, 217] on span "Video Player" at bounding box center [156, 218] width 0 height 16
click at [156, 219] on span "Video Player" at bounding box center [156, 218] width 0 height 16
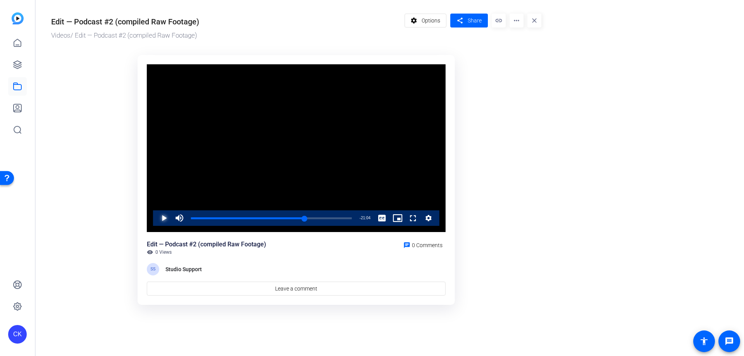
click at [156, 219] on span "Video Player" at bounding box center [156, 218] width 0 height 16
click at [156, 217] on span "Video Player" at bounding box center [156, 218] width 0 height 16
click at [156, 220] on span "Video Player" at bounding box center [156, 218] width 0 height 16
click at [156, 219] on span "Video Player" at bounding box center [156, 218] width 0 height 16
click at [156, 217] on span "Video Player" at bounding box center [156, 218] width 0 height 16
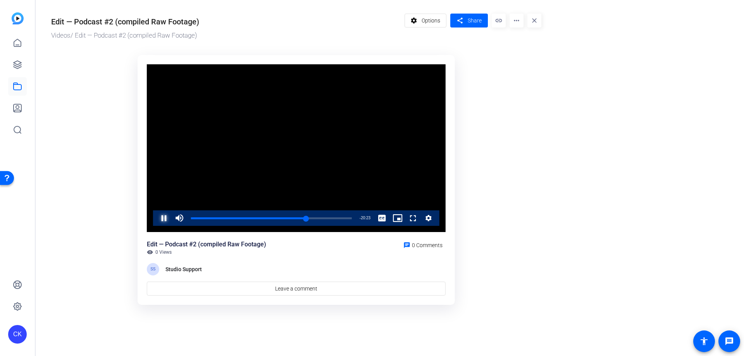
click at [156, 217] on span "Video Player" at bounding box center [156, 218] width 0 height 16
click at [156, 215] on span "Video Player" at bounding box center [156, 218] width 0 height 16
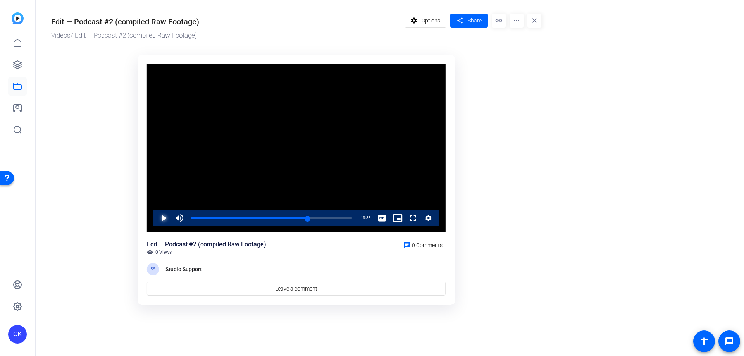
click at [156, 215] on span "Video Player" at bounding box center [156, 218] width 0 height 16
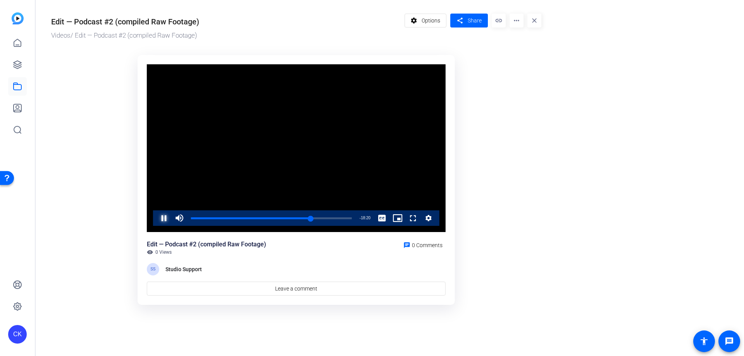
click at [156, 212] on span "Video Player" at bounding box center [156, 218] width 0 height 16
click at [156, 217] on span "Video Player" at bounding box center [156, 218] width 0 height 16
click at [156, 219] on span "Video Player" at bounding box center [156, 218] width 0 height 16
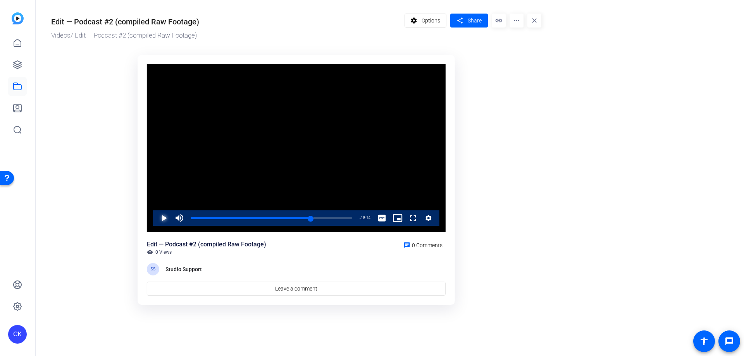
click at [156, 220] on span "Video Player" at bounding box center [156, 218] width 0 height 16
click at [156, 217] on span "Video Player" at bounding box center [156, 218] width 0 height 16
click at [312, 218] on div "0:53:37" at bounding box center [251, 218] width 121 height 2
click at [156, 219] on span "Video Player" at bounding box center [156, 218] width 0 height 16
click at [156, 217] on span "Video Player" at bounding box center [156, 218] width 0 height 16
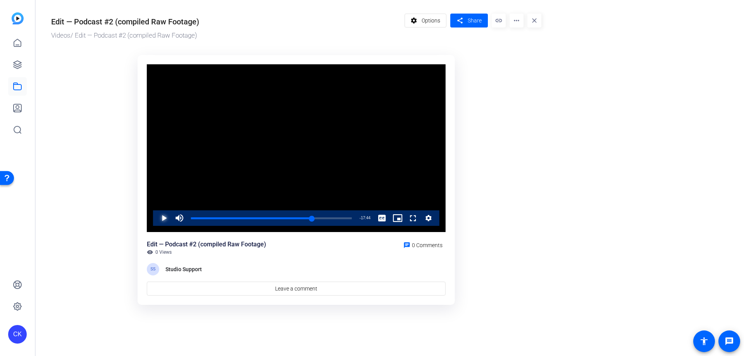
click at [156, 217] on span "Video Player" at bounding box center [156, 218] width 0 height 16
click at [156, 218] on span "Video Player" at bounding box center [156, 218] width 0 height 16
click at [156, 215] on span "Video Player" at bounding box center [156, 218] width 0 height 16
click at [156, 214] on span "Video Player" at bounding box center [156, 218] width 0 height 16
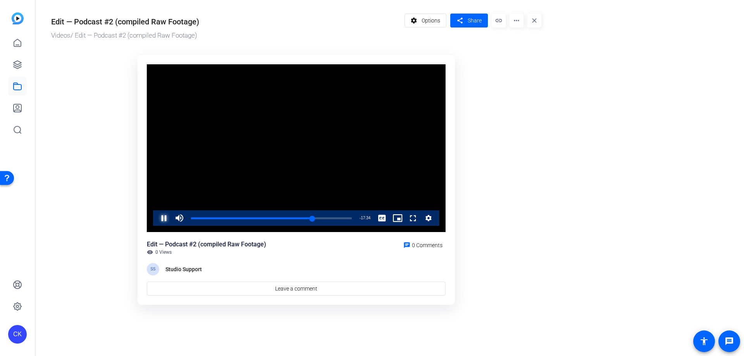
click at [156, 217] on span "Video Player" at bounding box center [156, 218] width 0 height 16
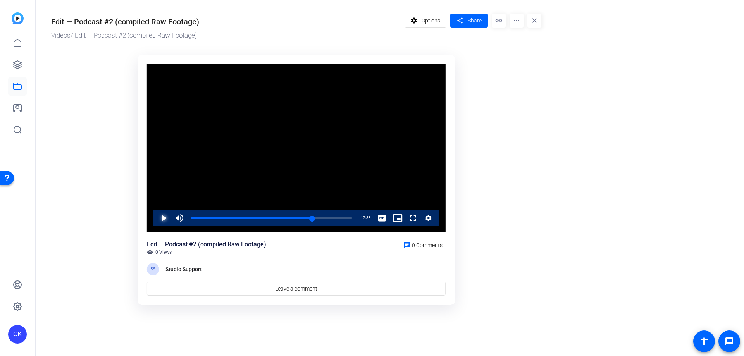
click at [156, 217] on span "Video Player" at bounding box center [156, 218] width 0 height 16
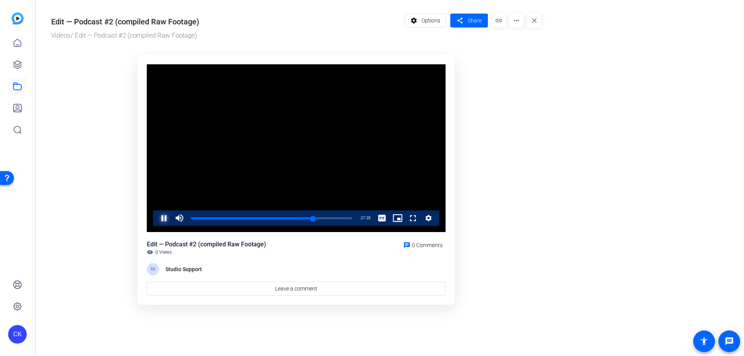
click at [156, 217] on span "Video Player" at bounding box center [156, 218] width 0 height 16
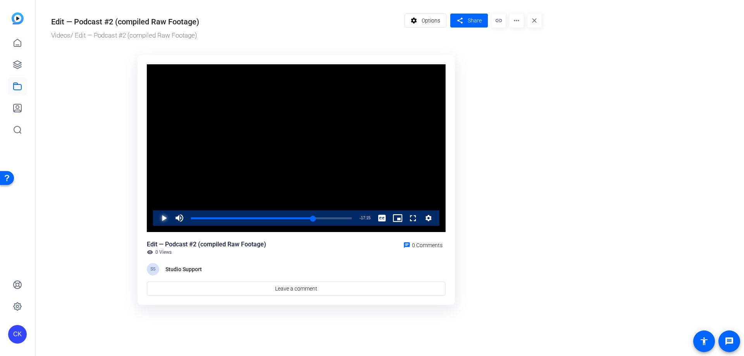
click at [156, 218] on span "Video Player" at bounding box center [156, 218] width 0 height 16
click at [156, 219] on span "Video Player" at bounding box center [156, 218] width 0 height 16
click at [156, 215] on span "Video Player" at bounding box center [156, 218] width 0 height 16
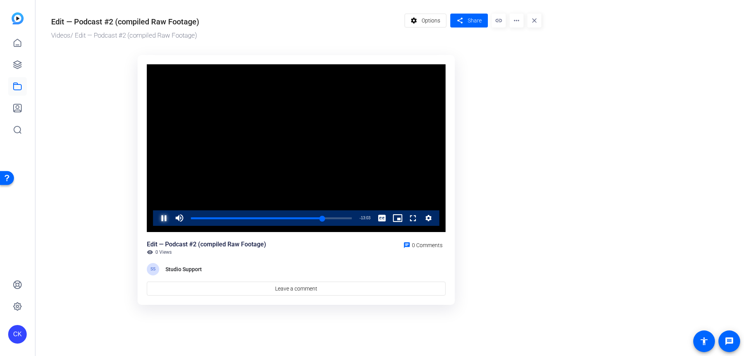
click at [156, 218] on span "Video Player" at bounding box center [156, 218] width 0 height 16
click at [323, 218] on div "0:58:38" at bounding box center [257, 218] width 132 height 2
click at [156, 216] on span "Video Player" at bounding box center [156, 218] width 0 height 16
click at [322, 219] on div "0:58:27" at bounding box center [256, 218] width 131 height 2
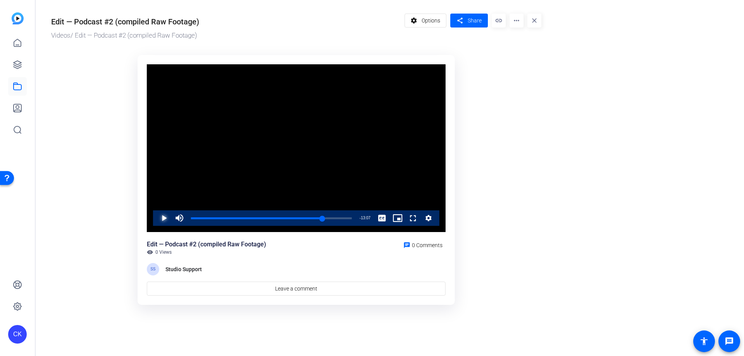
click at [156, 219] on span "Video Player" at bounding box center [156, 218] width 0 height 16
click at [321, 218] on div "0:58:17" at bounding box center [256, 218] width 131 height 2
click at [156, 219] on span "Video Player" at bounding box center [156, 218] width 0 height 16
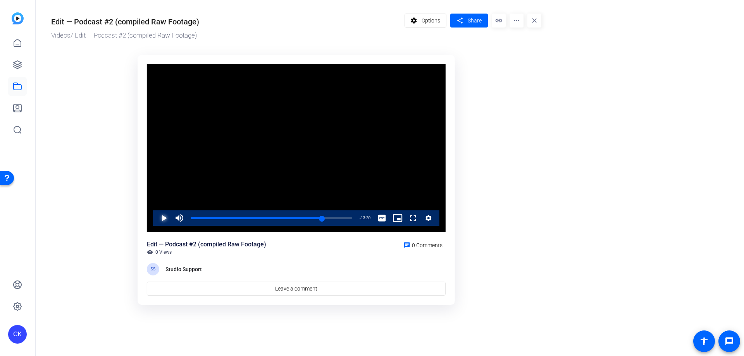
click at [156, 221] on span "Video Player" at bounding box center [156, 218] width 0 height 16
click at [156, 219] on span "Video Player" at bounding box center [156, 218] width 0 height 16
click at [156, 217] on span "Video Player" at bounding box center [156, 218] width 0 height 16
click at [327, 218] on div "1:00:12" at bounding box center [259, 218] width 136 height 2
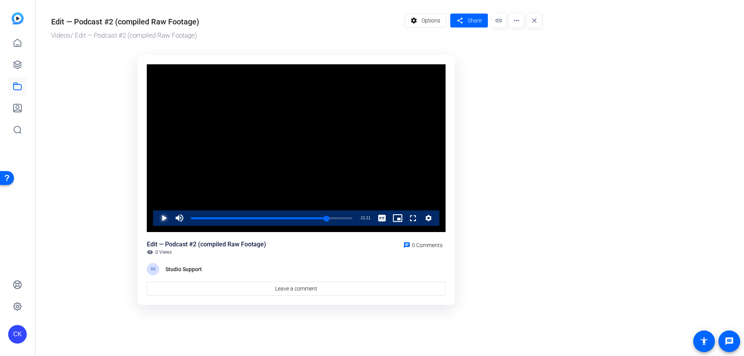
click at [156, 219] on span "Video Player" at bounding box center [156, 218] width 0 height 16
click at [326, 219] on div "1:00:02" at bounding box center [258, 218] width 135 height 2
click at [156, 220] on span "Video Player" at bounding box center [156, 218] width 0 height 16
click at [156, 219] on span "Video Player" at bounding box center [156, 218] width 0 height 16
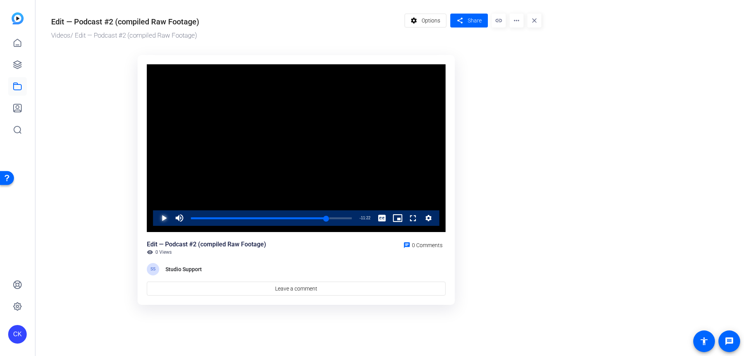
click at [156, 217] on span "Video Player" at bounding box center [156, 218] width 0 height 16
click at [156, 219] on span "Video Player" at bounding box center [156, 218] width 0 height 16
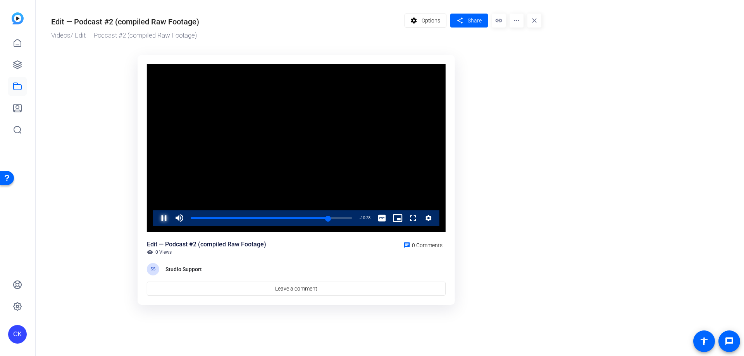
click at [156, 219] on span "Video Player" at bounding box center [156, 218] width 0 height 16
click at [156, 216] on span "Video Player" at bounding box center [156, 218] width 0 height 16
click at [156, 217] on span "Video Player" at bounding box center [156, 218] width 0 height 16
click at [156, 220] on span "Video Player" at bounding box center [156, 218] width 0 height 16
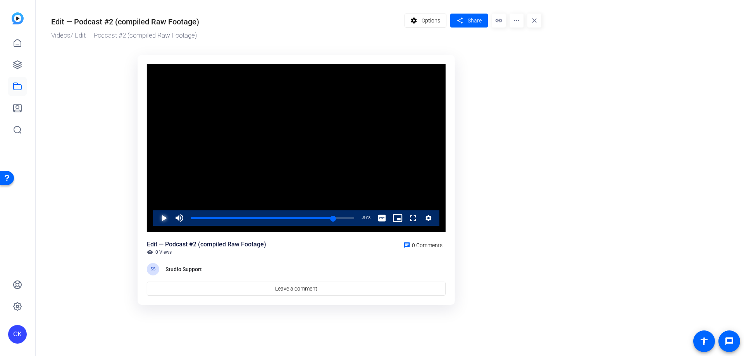
click at [156, 214] on span "Video Player" at bounding box center [156, 218] width 0 height 16
click at [156, 218] on span "Video Player" at bounding box center [156, 218] width 0 height 16
click at [156, 220] on span "Video Player" at bounding box center [156, 218] width 0 height 16
click at [430, 217] on icon "Video Player" at bounding box center [429, 218] width 6 height 6
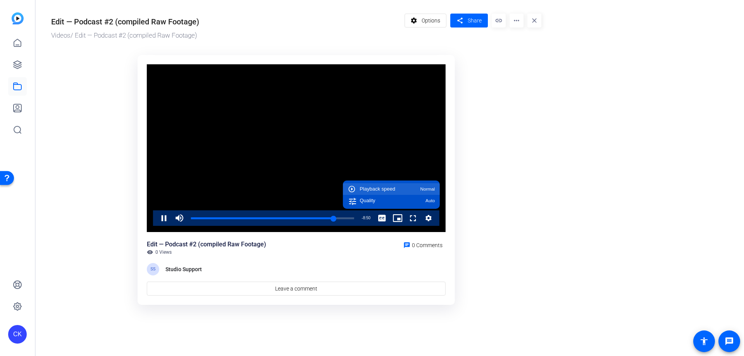
click at [430, 190] on span "Normal" at bounding box center [427, 189] width 15 height 5
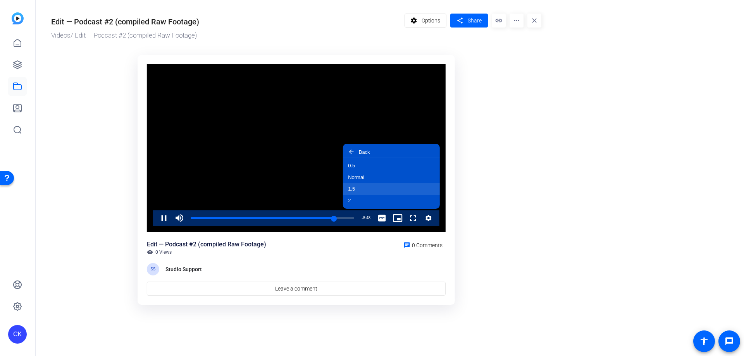
click at [365, 187] on button "1.5" at bounding box center [391, 189] width 97 height 12
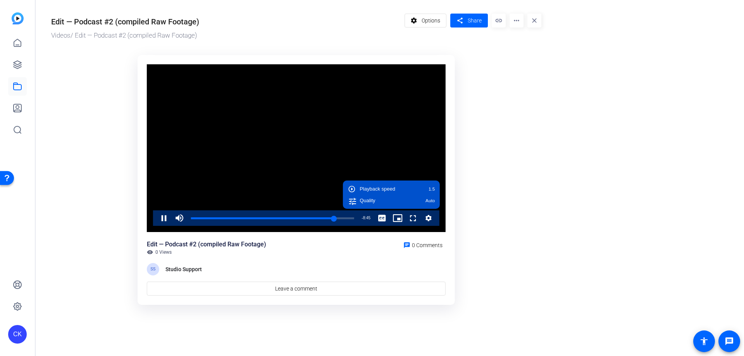
click at [499, 189] on ktd-grid "Video Player is loading. Play Video Pause Mute 18% Current Time 1:02:49 / Durat…" at bounding box center [296, 180] width 490 height 260
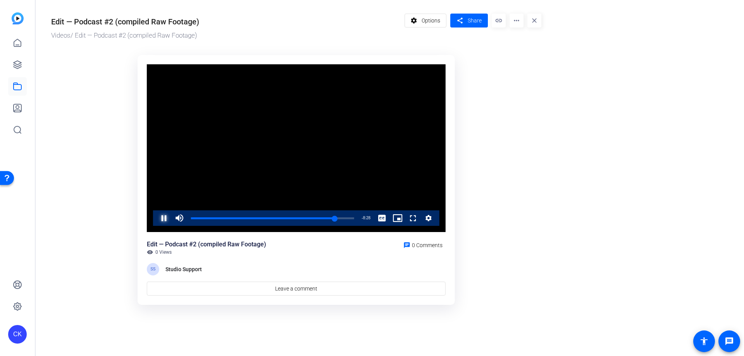
click at [156, 217] on span "Video Player" at bounding box center [156, 218] width 0 height 16
click at [429, 217] on icon "Video Player" at bounding box center [429, 218] width 6 height 6
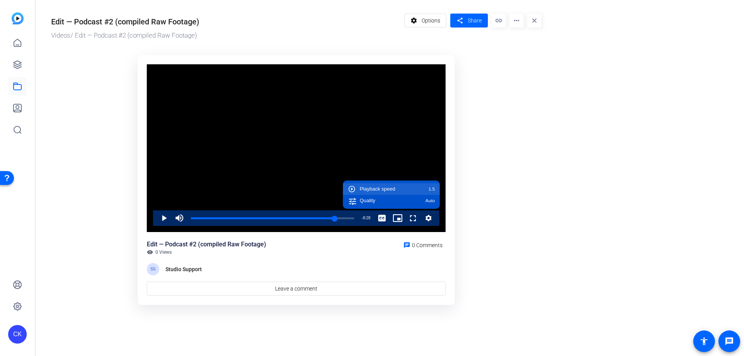
click at [403, 192] on button "Playback speed 1.5" at bounding box center [391, 189] width 97 height 12
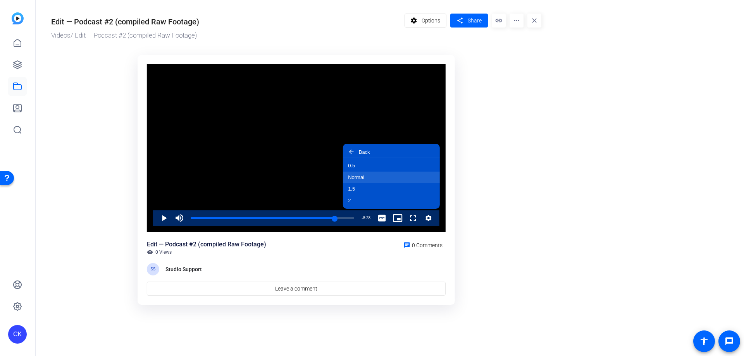
click at [377, 179] on button "Normal" at bounding box center [391, 178] width 97 height 12
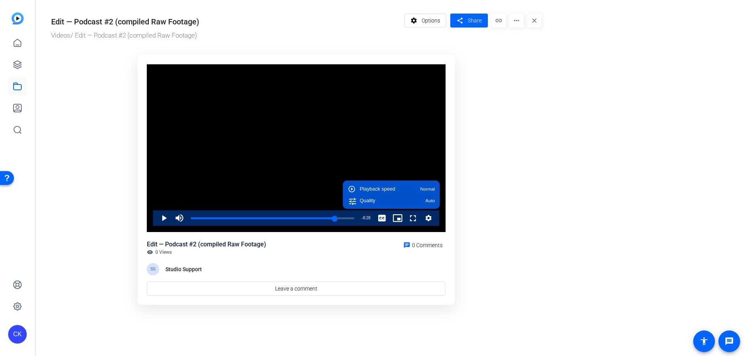
click at [62, 224] on ktd-grid "Video Player is loading. Play Video Play Mute 18% Current Time 1:03:06 / Durati…" at bounding box center [296, 180] width 490 height 260
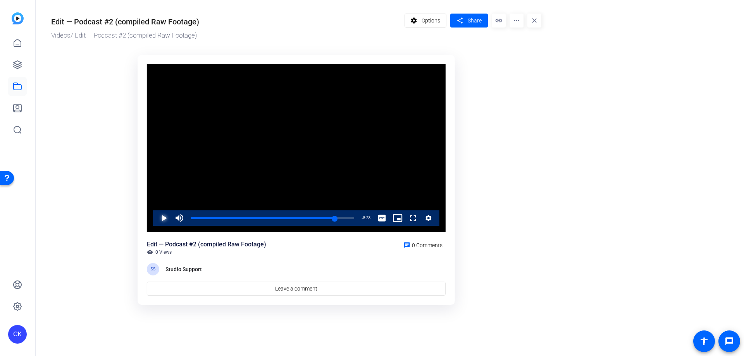
click at [156, 219] on span "Video Player" at bounding box center [156, 218] width 0 height 16
click at [334, 217] on div "1:02:33" at bounding box center [262, 218] width 143 height 2
click at [156, 216] on span "Video Player" at bounding box center [156, 218] width 0 height 16
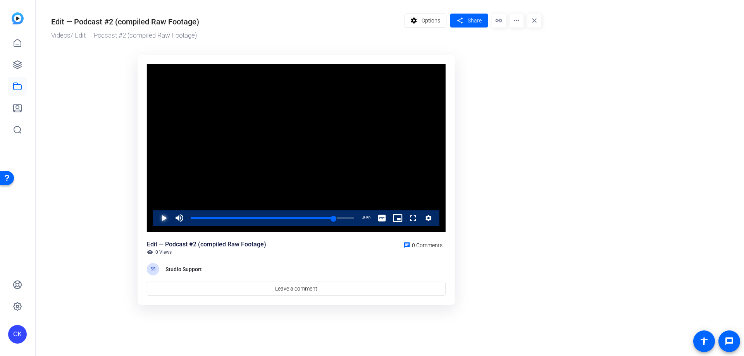
click at [156, 214] on span "Video Player" at bounding box center [156, 218] width 0 height 16
click at [426, 216] on icon "Video Player" at bounding box center [429, 218] width 8 height 9
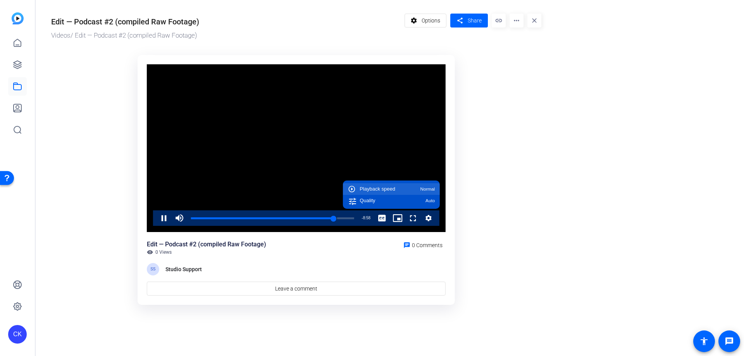
click at [411, 186] on div "Playback speed Normal" at bounding box center [397, 188] width 75 height 5
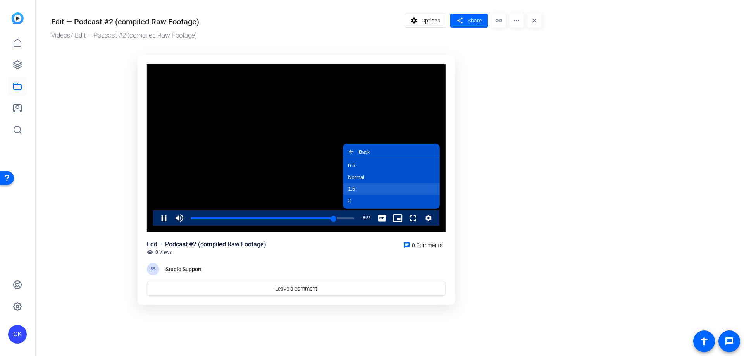
click at [386, 193] on button "1.5" at bounding box center [391, 189] width 97 height 12
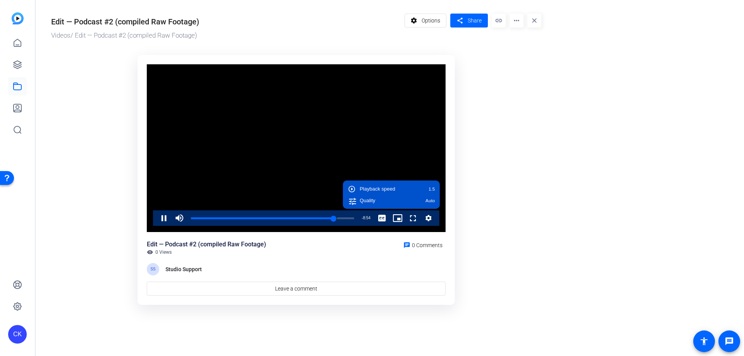
click at [113, 212] on ktd-grid "Video Player is loading. Play Video Pause Mute 0% Current Time 1:02:40 / Durati…" at bounding box center [296, 180] width 490 height 260
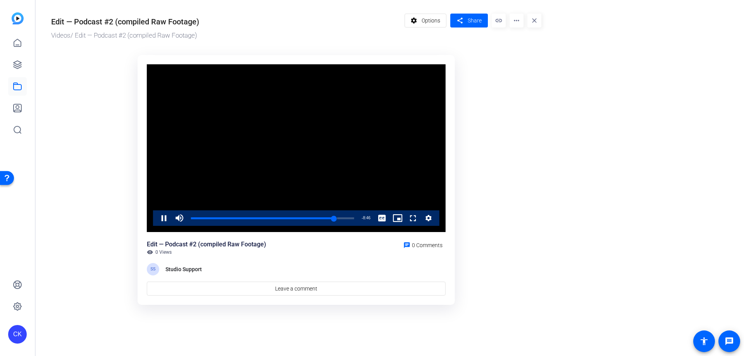
click at [112, 225] on ktd-grid "Video Player is loading. Play Video Pause Mute 0% Current Time 1:02:48 / Durati…" at bounding box center [296, 180] width 490 height 260
click at [156, 219] on span "Video Player" at bounding box center [156, 218] width 0 height 16
click at [430, 215] on icon "Video Player" at bounding box center [429, 218] width 8 height 9
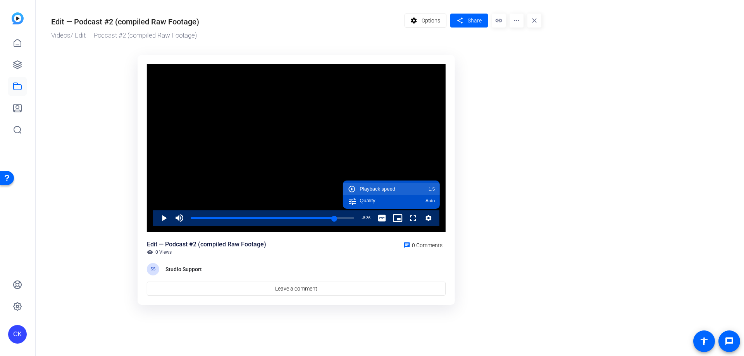
click at [411, 188] on div "Playback speed 1.5" at bounding box center [397, 188] width 75 height 5
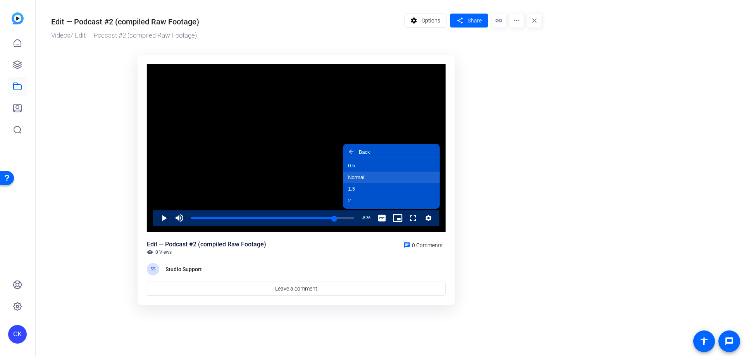
click at [383, 177] on button "Normal" at bounding box center [391, 178] width 97 height 12
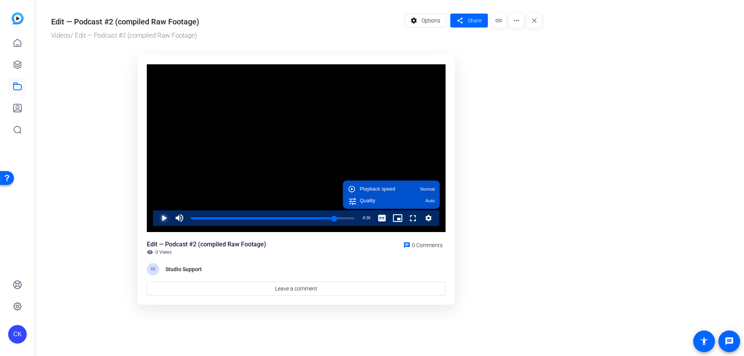
click at [156, 220] on span "Video Player" at bounding box center [156, 218] width 0 height 16
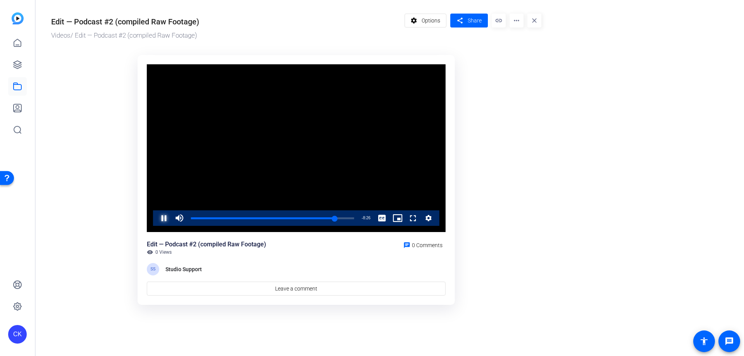
click at [156, 219] on span "Video Player" at bounding box center [156, 218] width 0 height 16
click at [156, 215] on span "Video Player" at bounding box center [156, 218] width 0 height 16
click at [156, 217] on span "Video Player" at bounding box center [156, 218] width 0 height 16
click at [334, 217] on div "1:02:33" at bounding box center [262, 218] width 143 height 2
click at [156, 215] on span "Video Player" at bounding box center [156, 218] width 0 height 16
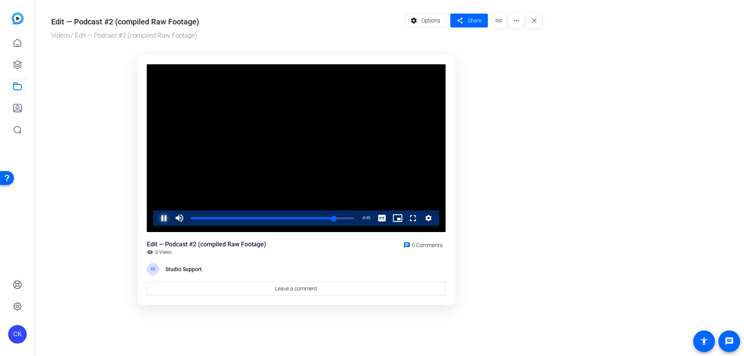
click at [156, 217] on span "Video Player" at bounding box center [156, 218] width 0 height 16
click at [335, 217] on div "1:03:04" at bounding box center [263, 218] width 144 height 2
click at [156, 218] on span "Video Player" at bounding box center [156, 218] width 0 height 16
click at [156, 216] on span "Video Player" at bounding box center [156, 218] width 0 height 16
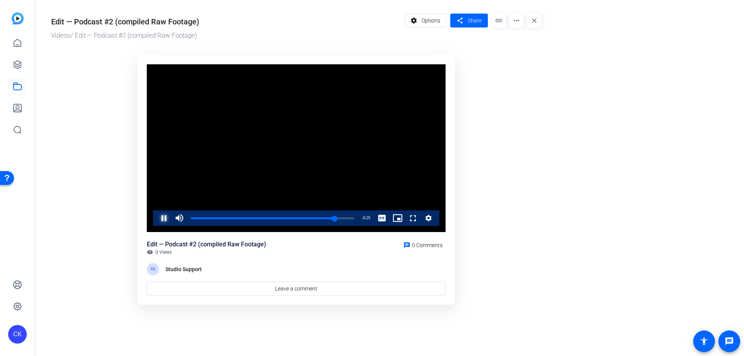
click at [156, 216] on span "Video Player" at bounding box center [156, 218] width 0 height 16
click at [156, 219] on span "Video Player" at bounding box center [156, 218] width 0 height 16
click at [156, 216] on span "Video Player" at bounding box center [156, 218] width 0 height 16
click at [156, 215] on span "Video Player" at bounding box center [156, 218] width 0 height 16
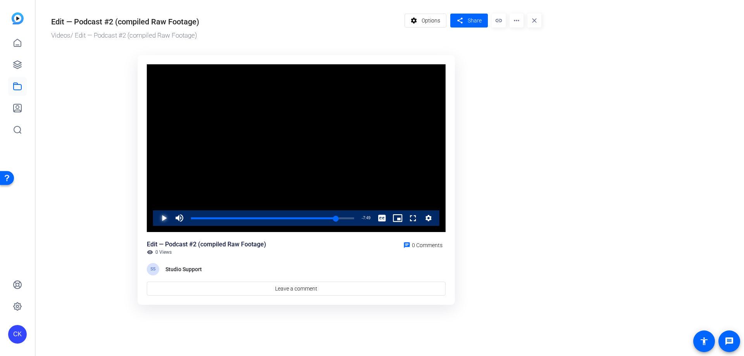
click at [156, 219] on span "Video Player" at bounding box center [156, 218] width 0 height 16
click at [156, 220] on span "Video Player" at bounding box center [156, 218] width 0 height 16
click at [156, 215] on span "Video Player" at bounding box center [156, 218] width 0 height 16
click at [156, 220] on span "Video Player" at bounding box center [156, 218] width 0 height 16
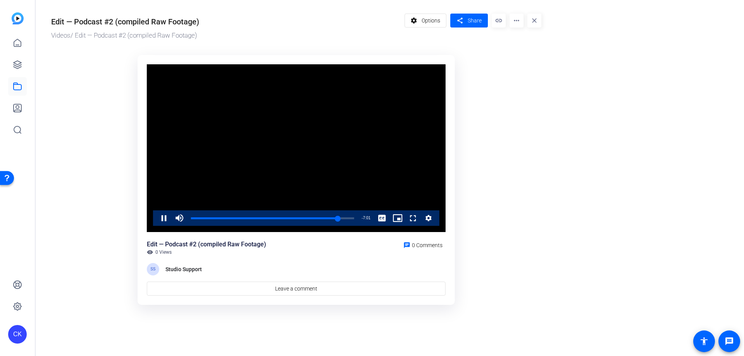
click at [430, 220] on icon "Video Player" at bounding box center [429, 218] width 6 height 6
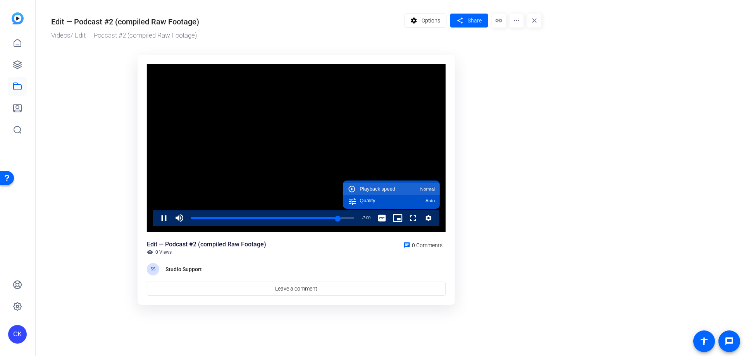
click at [416, 189] on div "Playback speed Normal" at bounding box center [397, 188] width 75 height 5
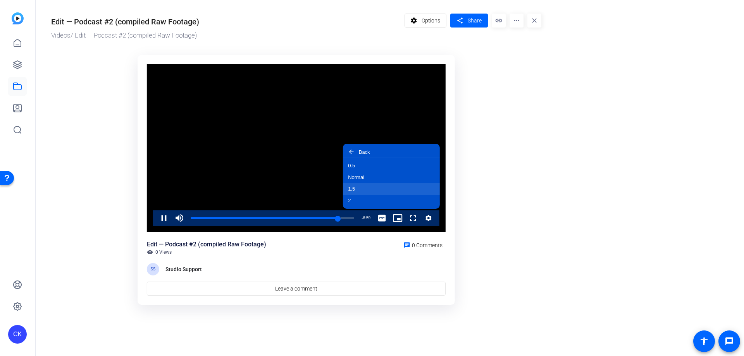
click at [393, 190] on button "1.5" at bounding box center [391, 189] width 97 height 12
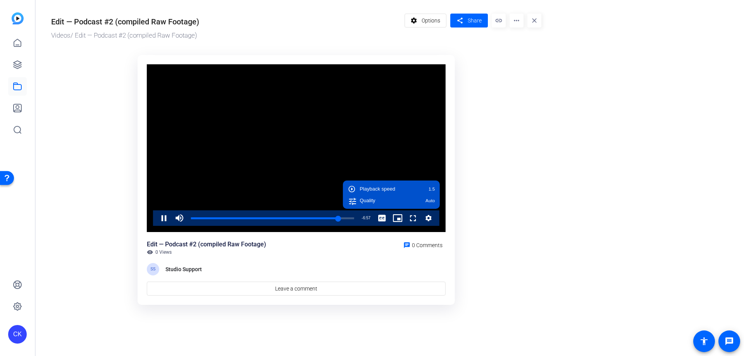
click at [124, 217] on ktd-grid "Video Player is loading. Play Video Pause Mute 0% Current Time 1:04:37 / Durati…" at bounding box center [296, 180] width 490 height 260
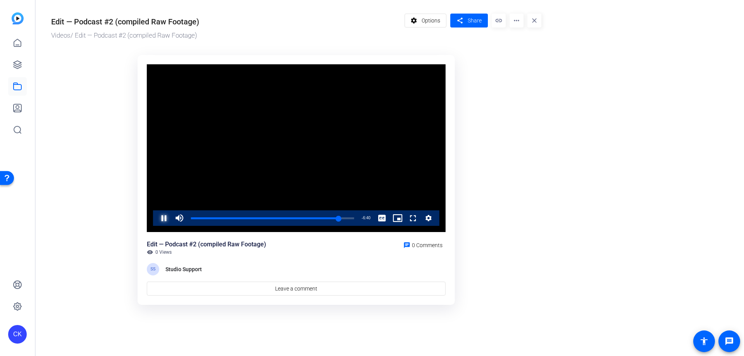
click at [156, 217] on span "Video Player" at bounding box center [156, 218] width 0 height 16
click at [431, 217] on icon "Video Player" at bounding box center [429, 218] width 8 height 9
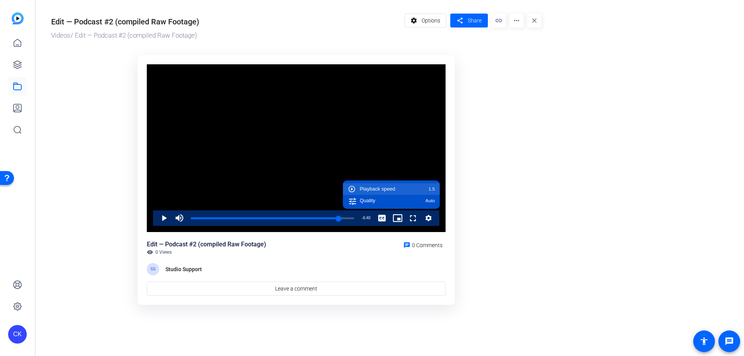
click at [410, 190] on div "Playback speed 1.5" at bounding box center [397, 188] width 75 height 5
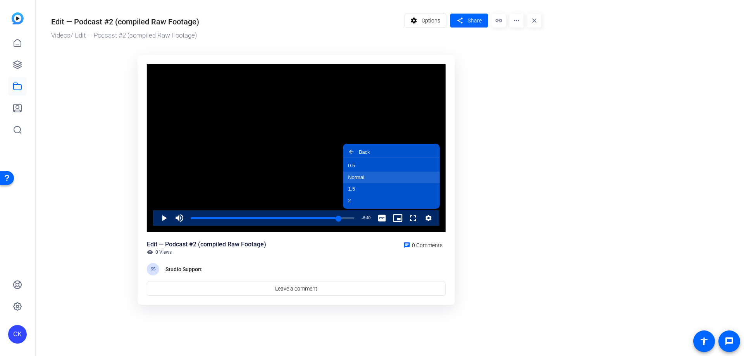
click at [369, 173] on button "Normal" at bounding box center [391, 178] width 97 height 12
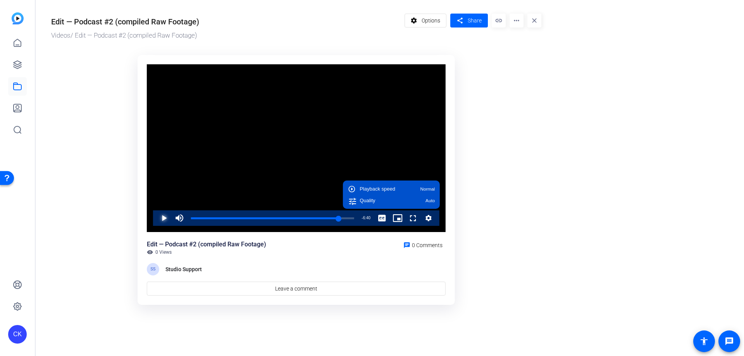
click at [156, 218] on span "Video Player" at bounding box center [156, 218] width 0 height 16
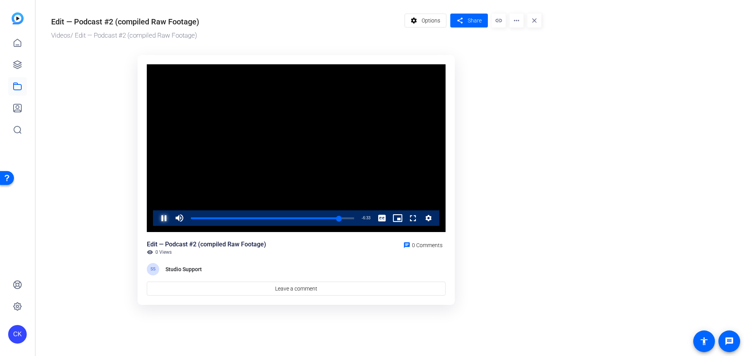
click at [156, 219] on span "Video Player" at bounding box center [156, 218] width 0 height 16
click at [338, 219] on div "1:04:46" at bounding box center [265, 218] width 148 height 2
click at [156, 217] on span "Video Player" at bounding box center [156, 218] width 0 height 16
click at [156, 218] on span "Video Player" at bounding box center [156, 218] width 0 height 16
click at [156, 217] on span "Video Player" at bounding box center [156, 218] width 0 height 16
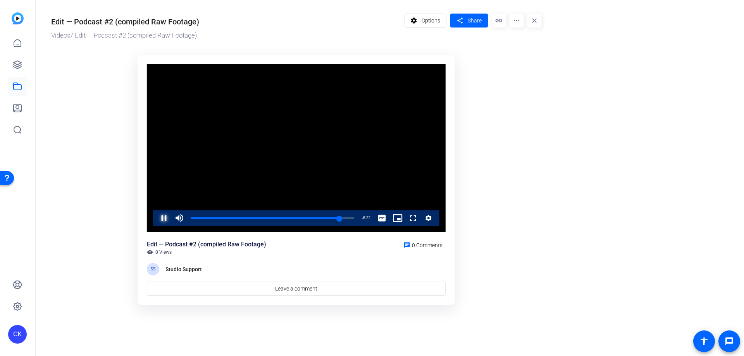
click at [156, 218] on span "Video Player" at bounding box center [156, 218] width 0 height 16
click at [156, 219] on span "Video Player" at bounding box center [156, 218] width 0 height 16
click at [156, 217] on span "Video Player" at bounding box center [156, 218] width 0 height 16
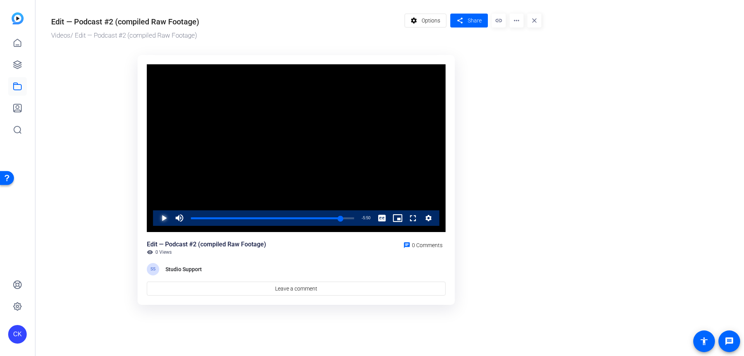
click at [156, 218] on span "Video Player" at bounding box center [156, 218] width 0 height 16
click at [429, 217] on icon "Video Player" at bounding box center [429, 218] width 6 height 6
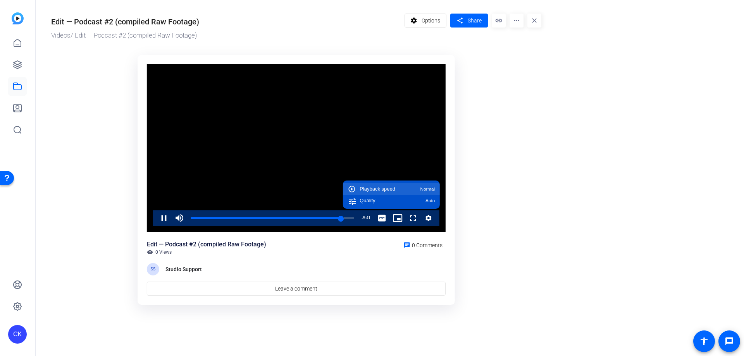
click at [408, 191] on div "Playback speed Normal" at bounding box center [397, 188] width 75 height 5
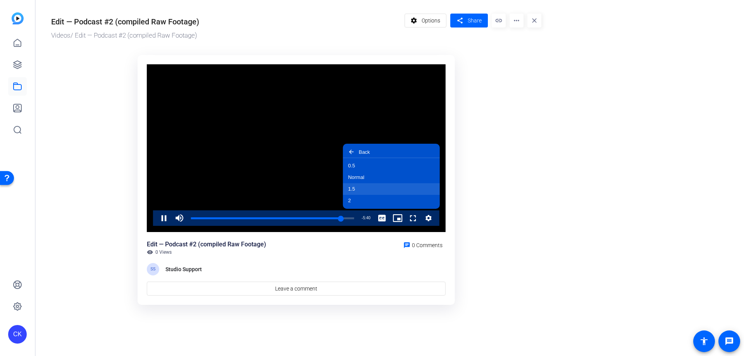
click at [372, 187] on button "1.5" at bounding box center [391, 189] width 97 height 12
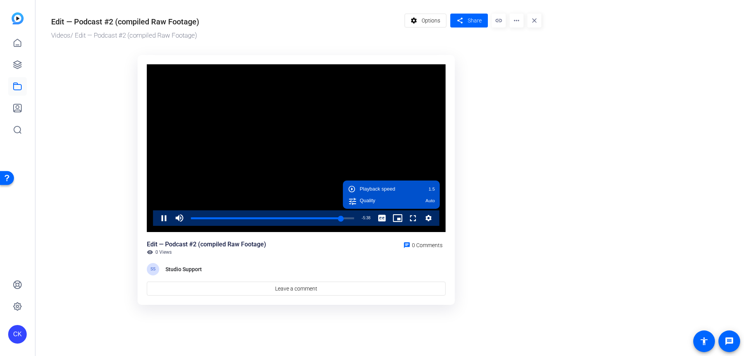
click at [74, 190] on ktd-grid "Video Player is loading. Play Video Pause Mute 0% Current Time 1:05:56 / Durati…" at bounding box center [296, 180] width 490 height 260
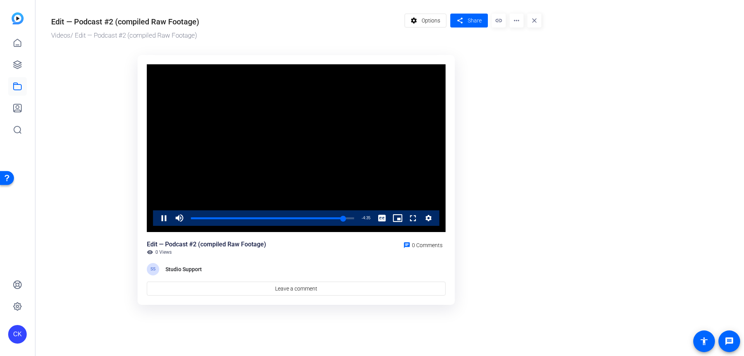
click at [431, 216] on icon "Video Player" at bounding box center [429, 218] width 8 height 9
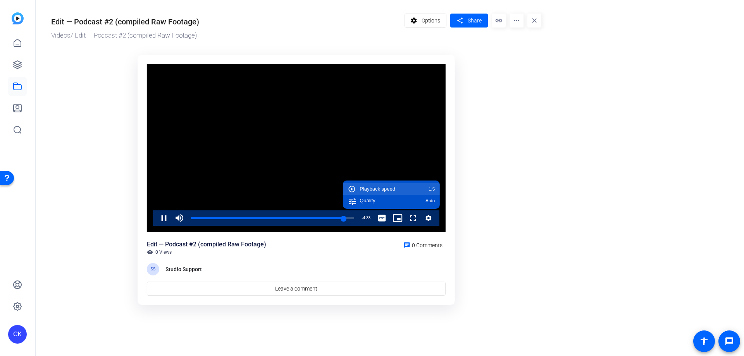
click at [412, 190] on div "Playback speed 1.5" at bounding box center [397, 188] width 75 height 5
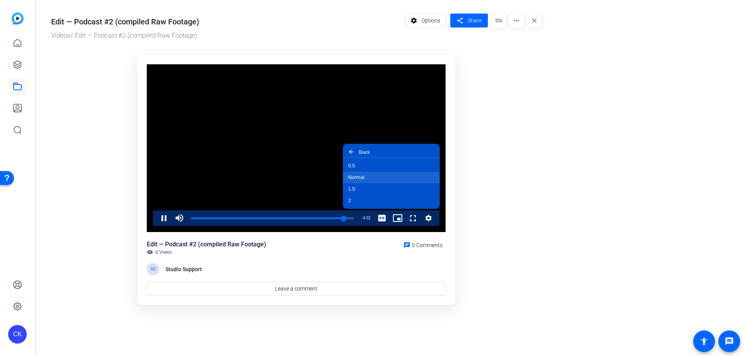
click at [381, 174] on button "Normal" at bounding box center [391, 178] width 97 height 12
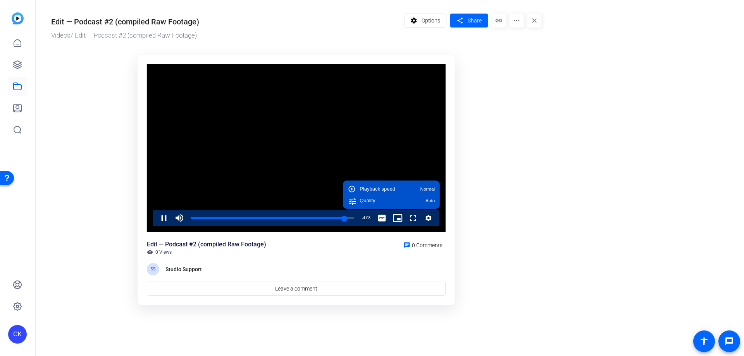
click at [487, 184] on ktd-grid "Video Player is loading. Play Video Pause Mute 0% Current Time 1:07:26 / Durati…" at bounding box center [296, 180] width 490 height 260
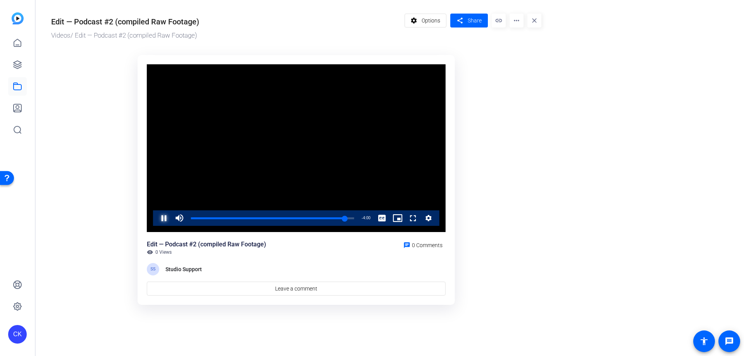
click at [156, 220] on span "Video Player" at bounding box center [156, 218] width 0 height 16
click at [156, 217] on span "Video Player" at bounding box center [156, 218] width 0 height 16
click at [156, 218] on span "Video Player" at bounding box center [156, 218] width 0 height 16
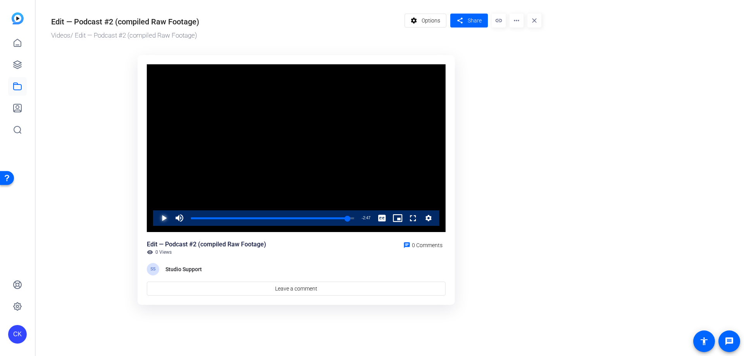
click at [156, 218] on span "Video Player" at bounding box center [156, 218] width 0 height 16
click at [156, 217] on span "Video Player" at bounding box center [156, 218] width 0 height 16
click at [429, 216] on icon "Video Player" at bounding box center [429, 218] width 6 height 6
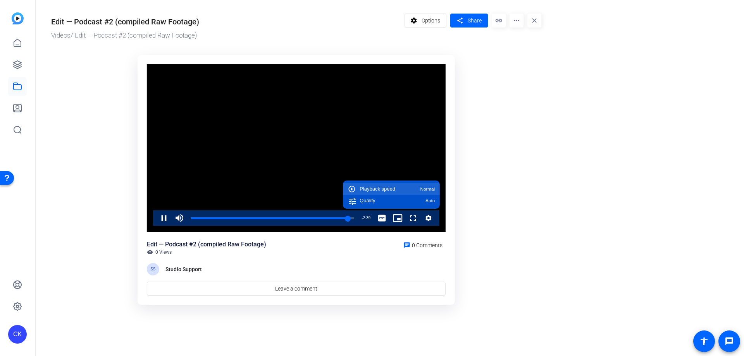
click at [423, 187] on span "Normal" at bounding box center [427, 189] width 15 height 5
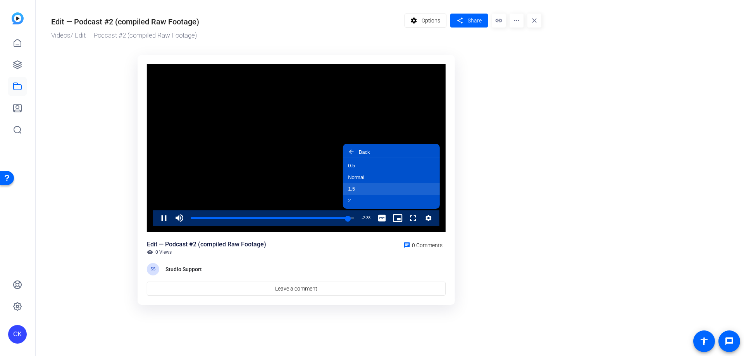
click at [371, 186] on button "1.5" at bounding box center [391, 189] width 97 height 12
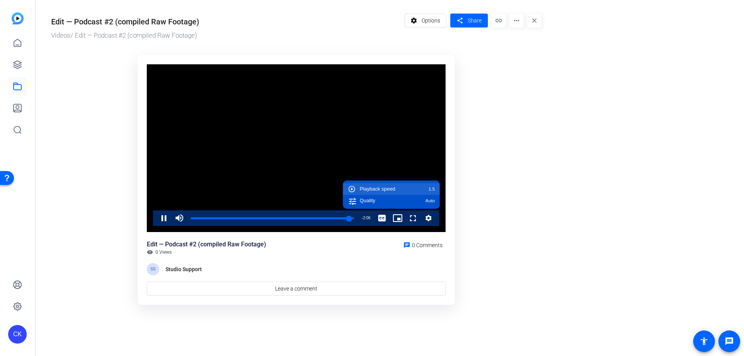
click at [386, 188] on span "Playback speed" at bounding box center [378, 188] width 36 height 5
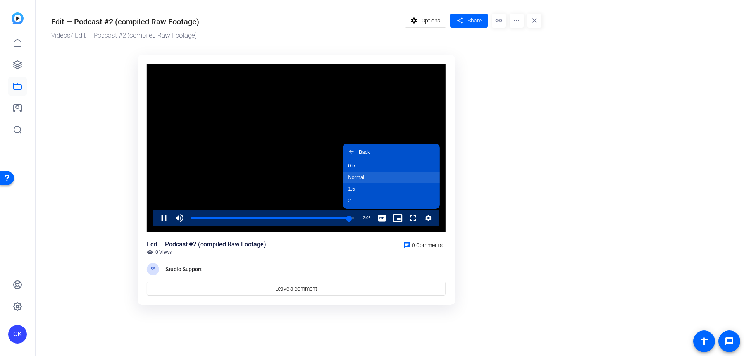
click at [372, 176] on button "Normal" at bounding box center [391, 178] width 97 height 12
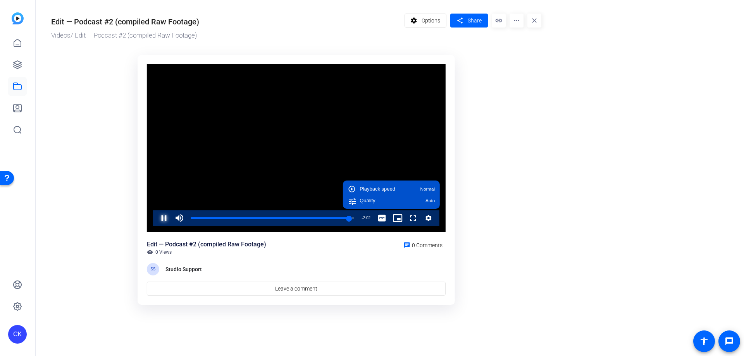
click at [156, 216] on span "Video Player" at bounding box center [156, 218] width 0 height 16
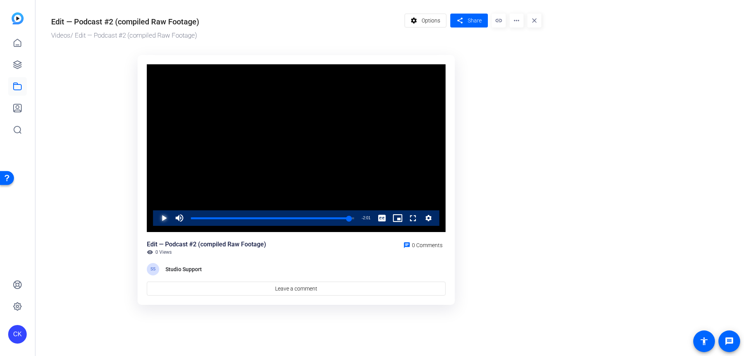
click at [156, 215] on span "Video Player" at bounding box center [156, 218] width 0 height 16
click at [156, 218] on span "Video Player" at bounding box center [156, 218] width 0 height 16
click at [156, 214] on span "Video Player" at bounding box center [156, 218] width 0 height 16
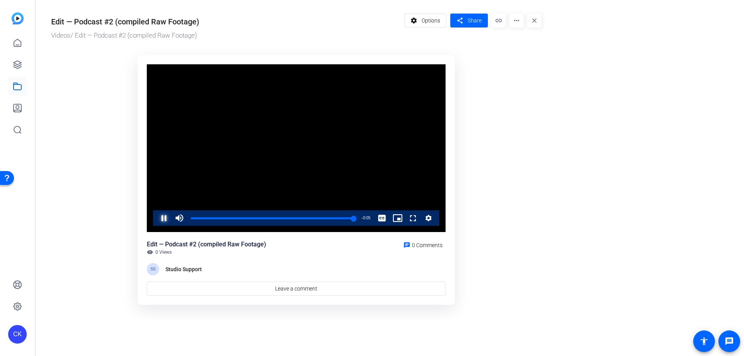
click at [156, 217] on span "Video Player" at bounding box center [156, 218] width 0 height 16
